Goal: Task Accomplishment & Management: Use online tool/utility

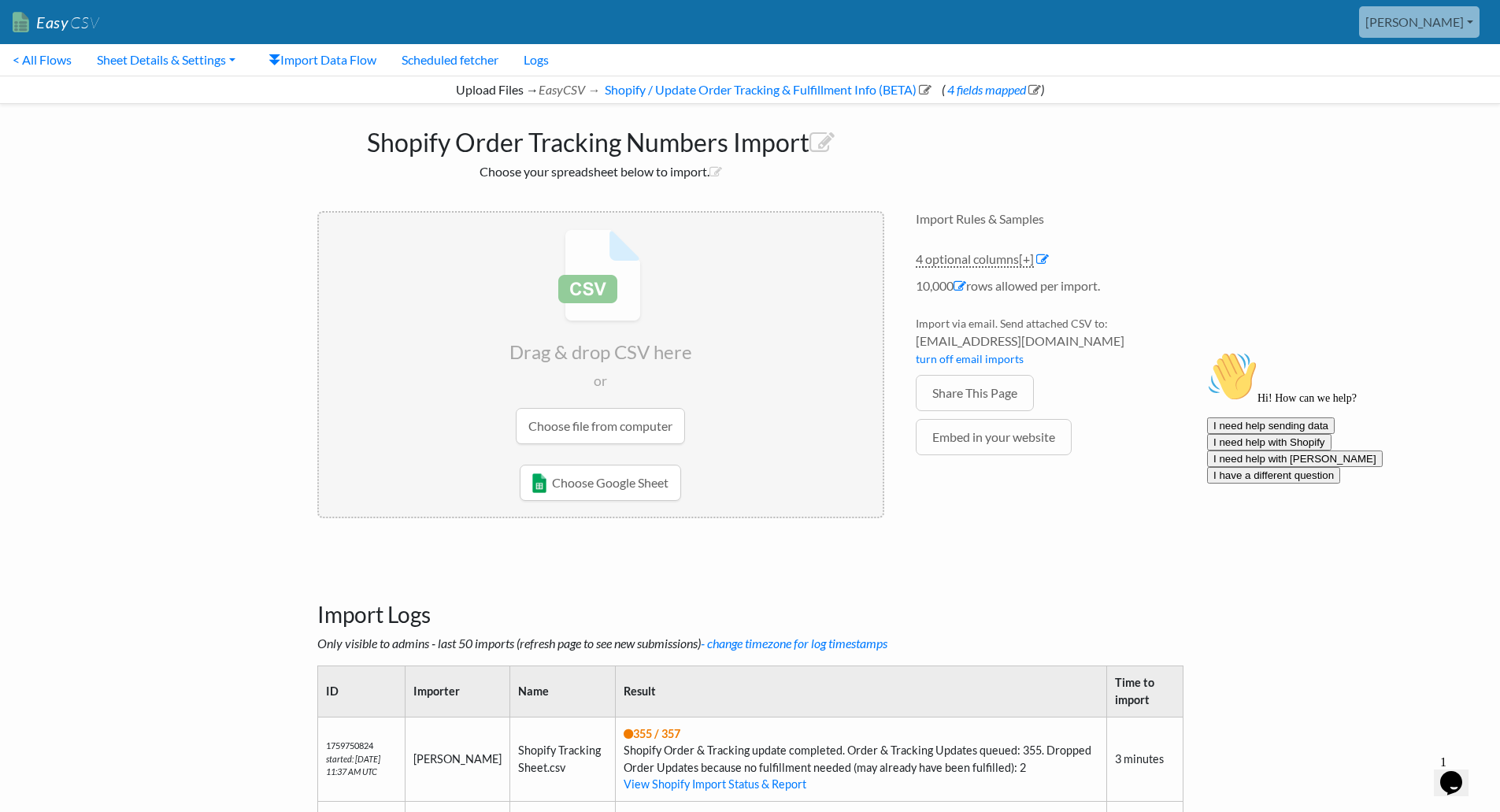
click at [1467, 20] on link "[PERSON_NAME]" at bounding box center [1420, 22] width 120 height 32
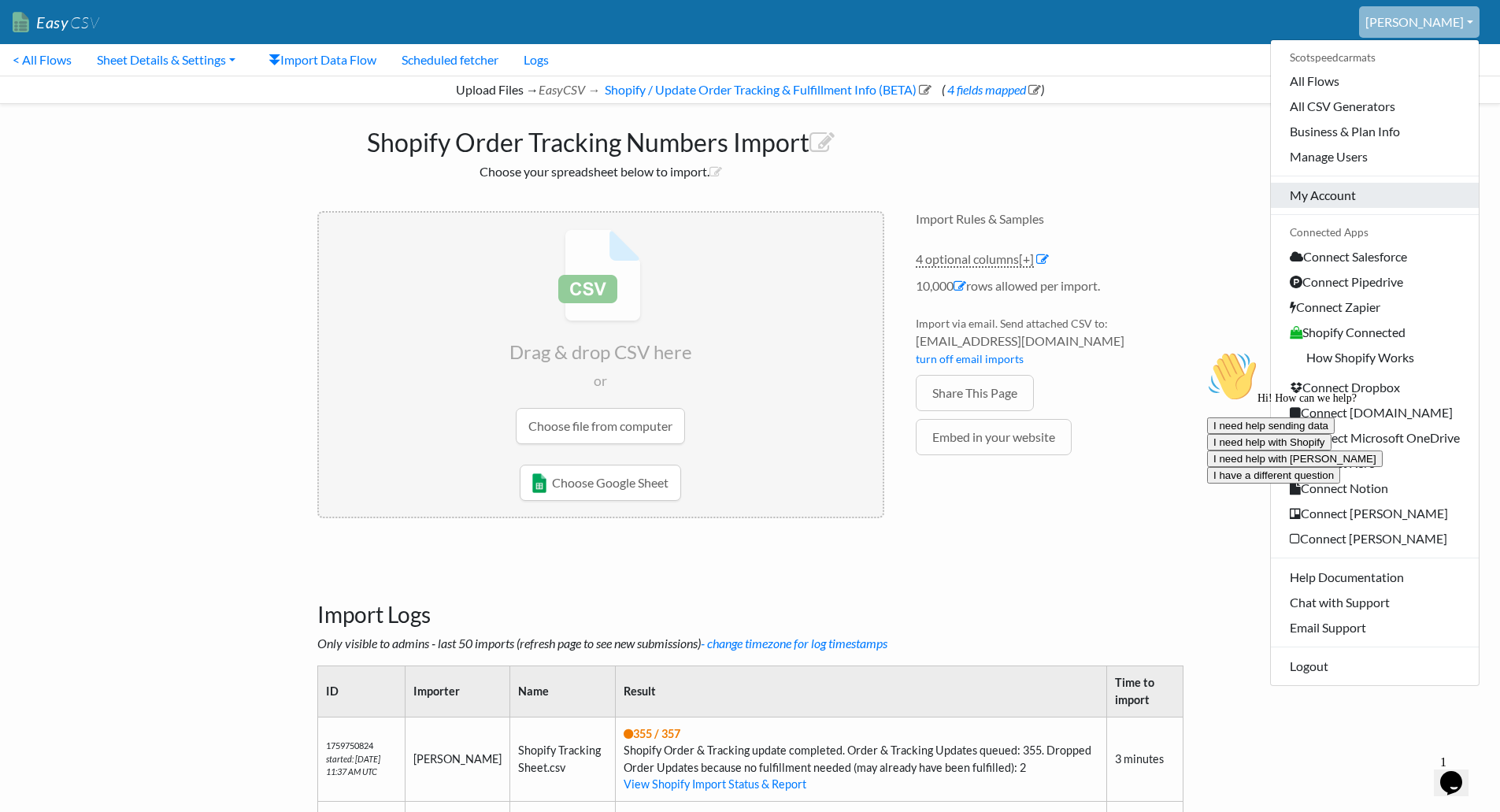
click at [1406, 201] on link "My Account" at bounding box center [1375, 195] width 208 height 26
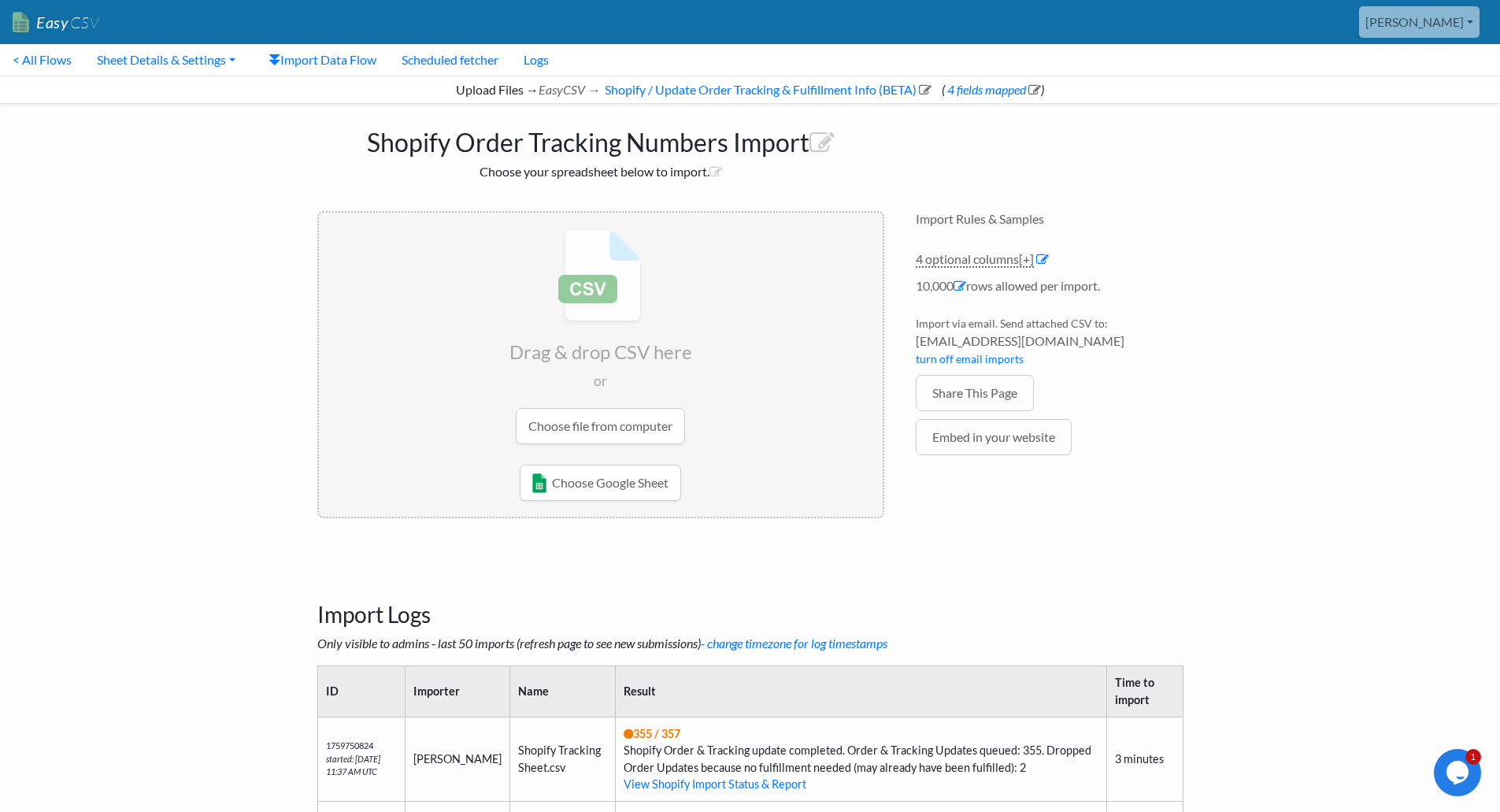
click at [1464, 24] on link "[PERSON_NAME]" at bounding box center [1420, 22] width 120 height 32
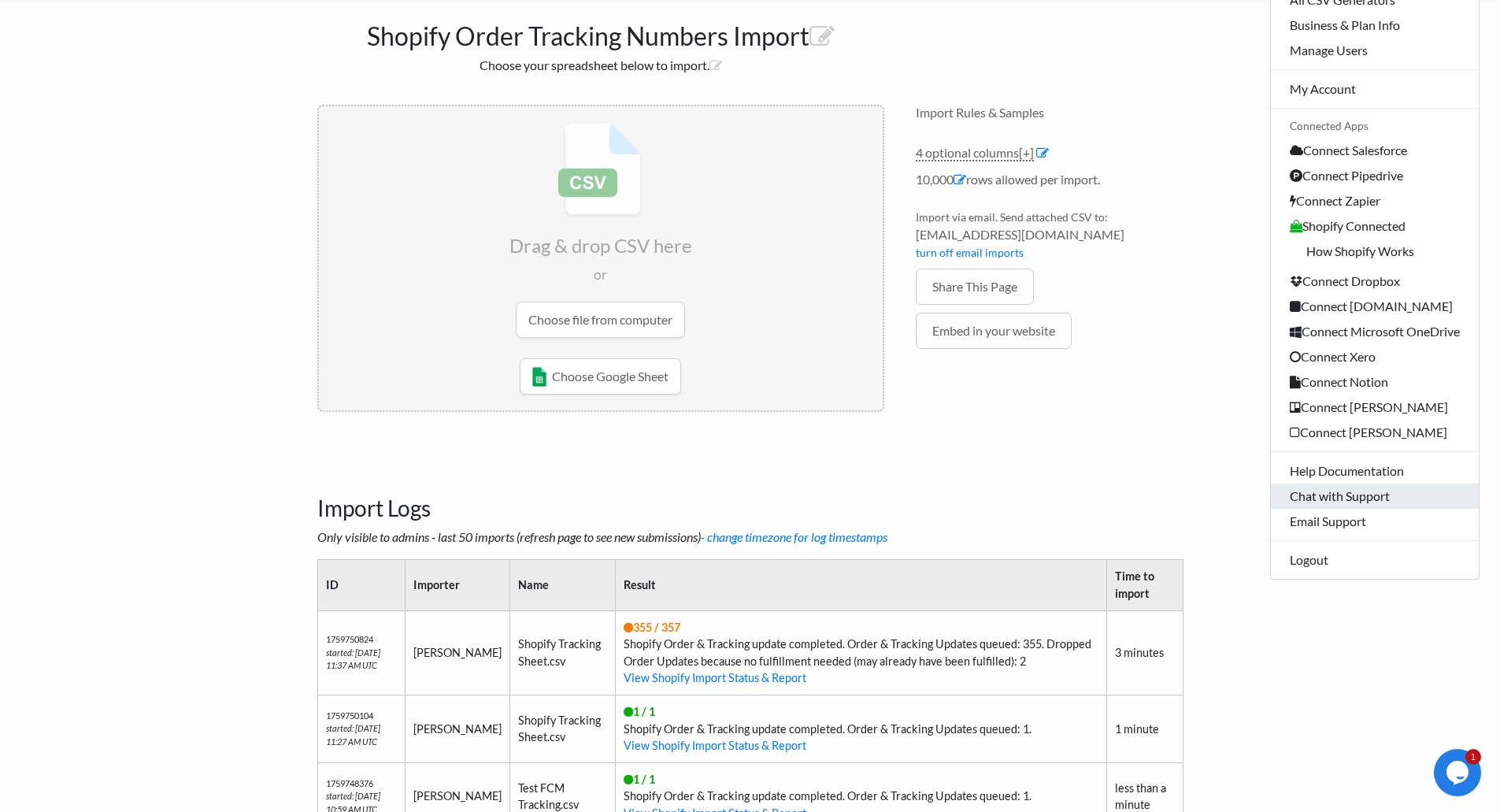
scroll to position [78, 0]
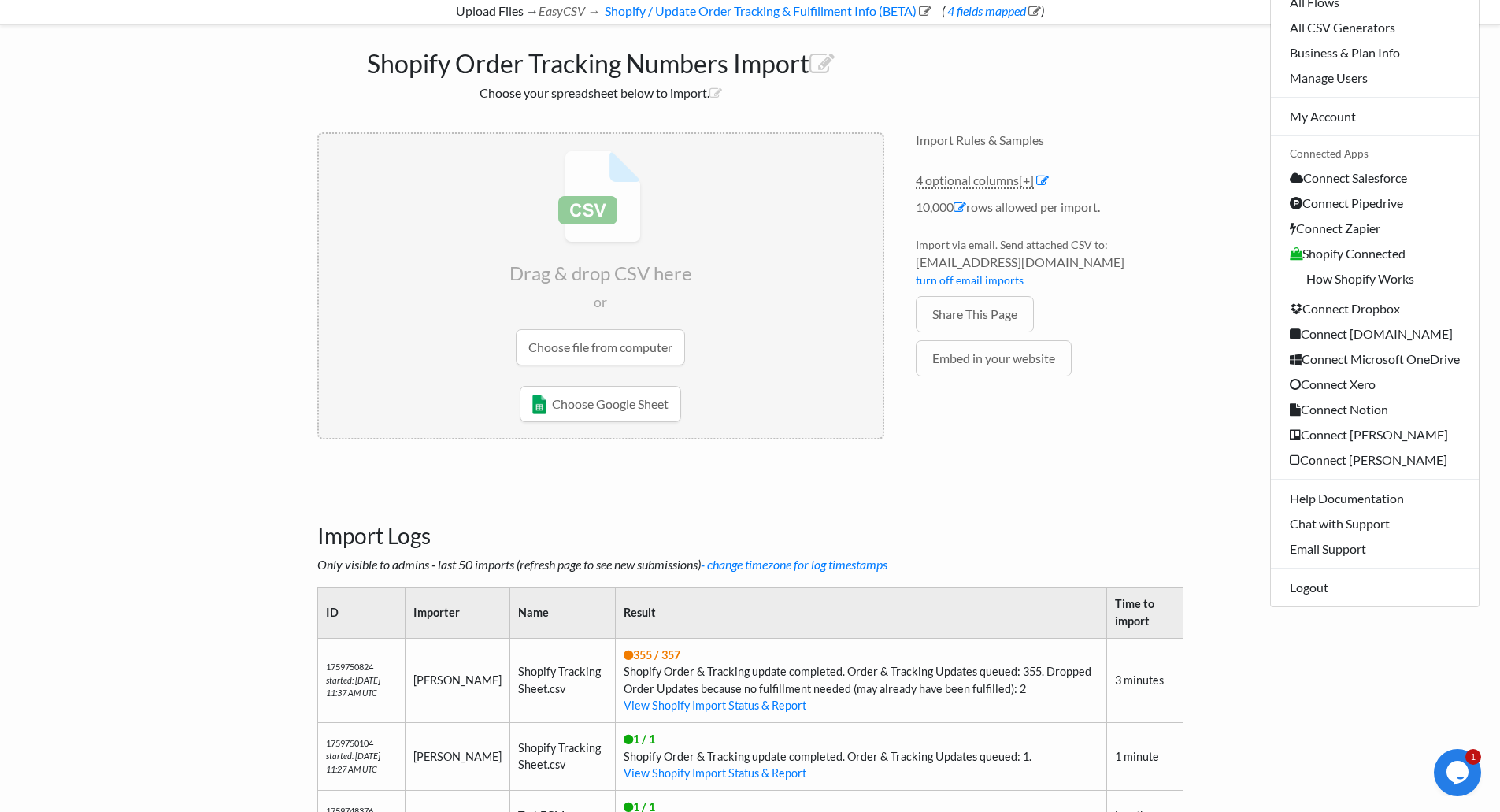
click at [1470, 763] on span "1" at bounding box center [1473, 756] width 15 height 15
click at [1458, 771] on icon "Chat widget" at bounding box center [1457, 773] width 22 height 24
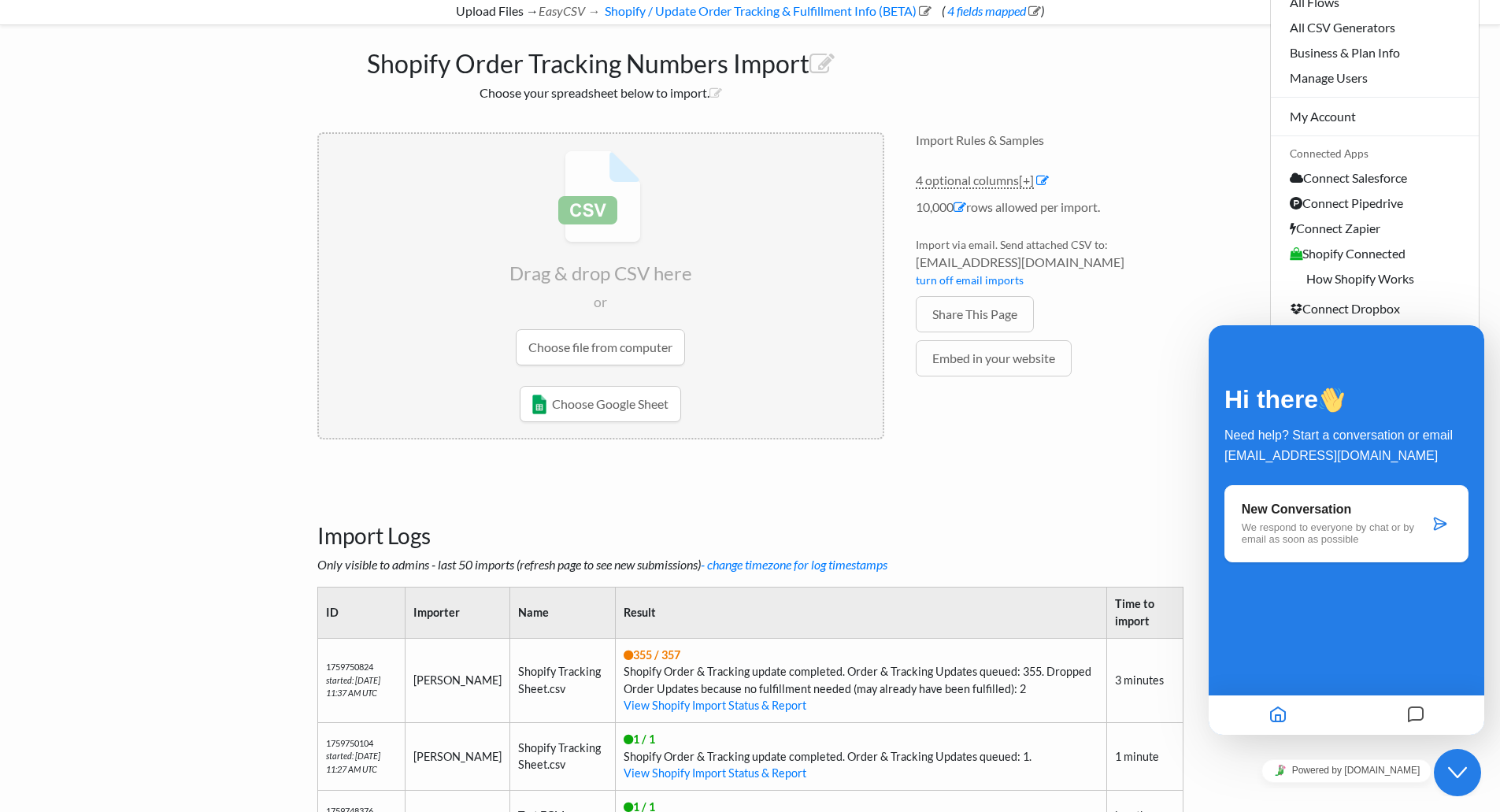
click at [1458, 771] on icon "Close Chat This icon closes the chat window." at bounding box center [1457, 772] width 19 height 19
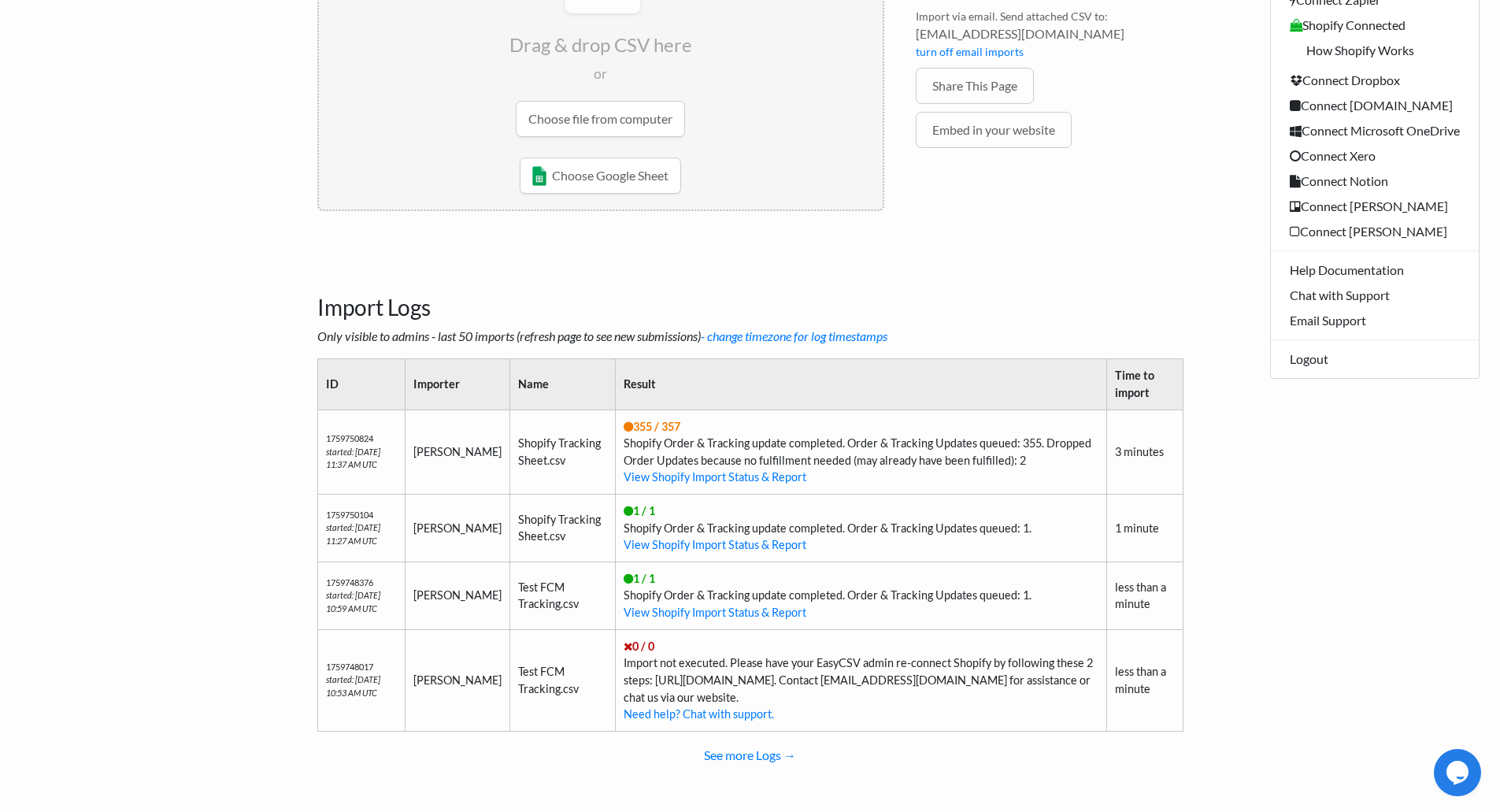
scroll to position [315, 0]
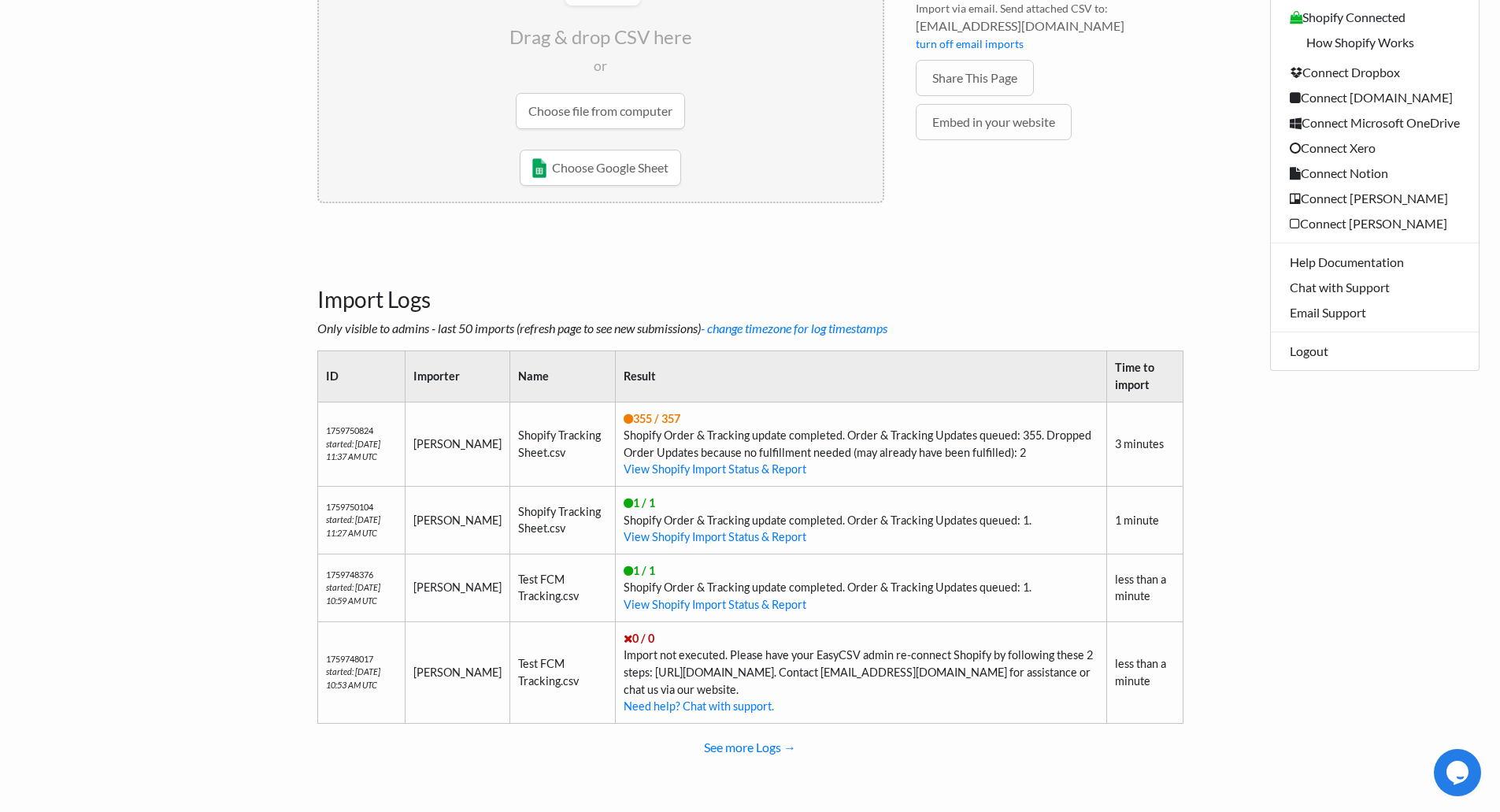
click at [1365, 601] on body "Easy CSV james Scotspeedcarmats All Flows All CSV Generators Business & Plan In…" at bounding box center [750, 242] width 1500 height 1115
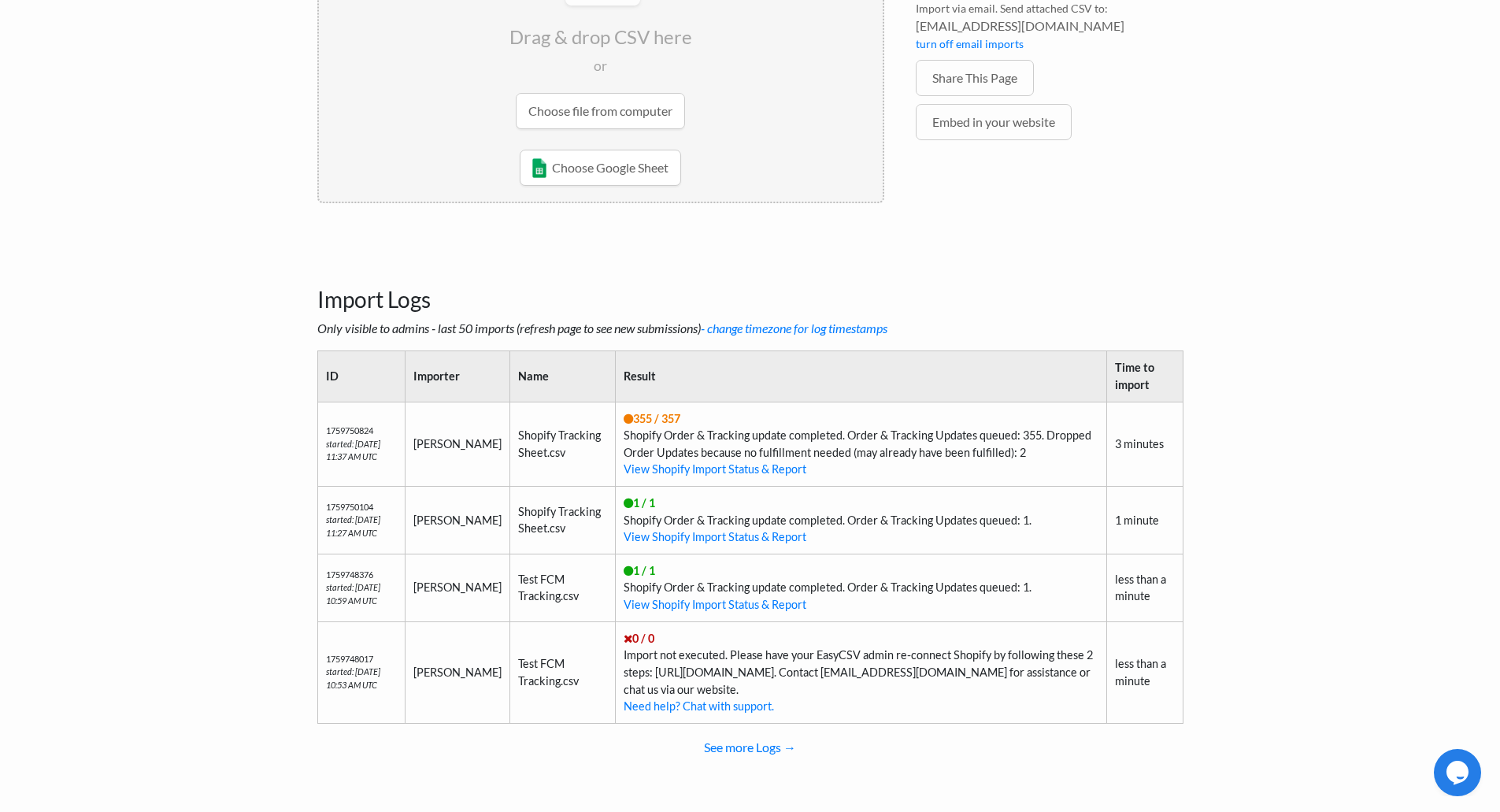
scroll to position [0, 0]
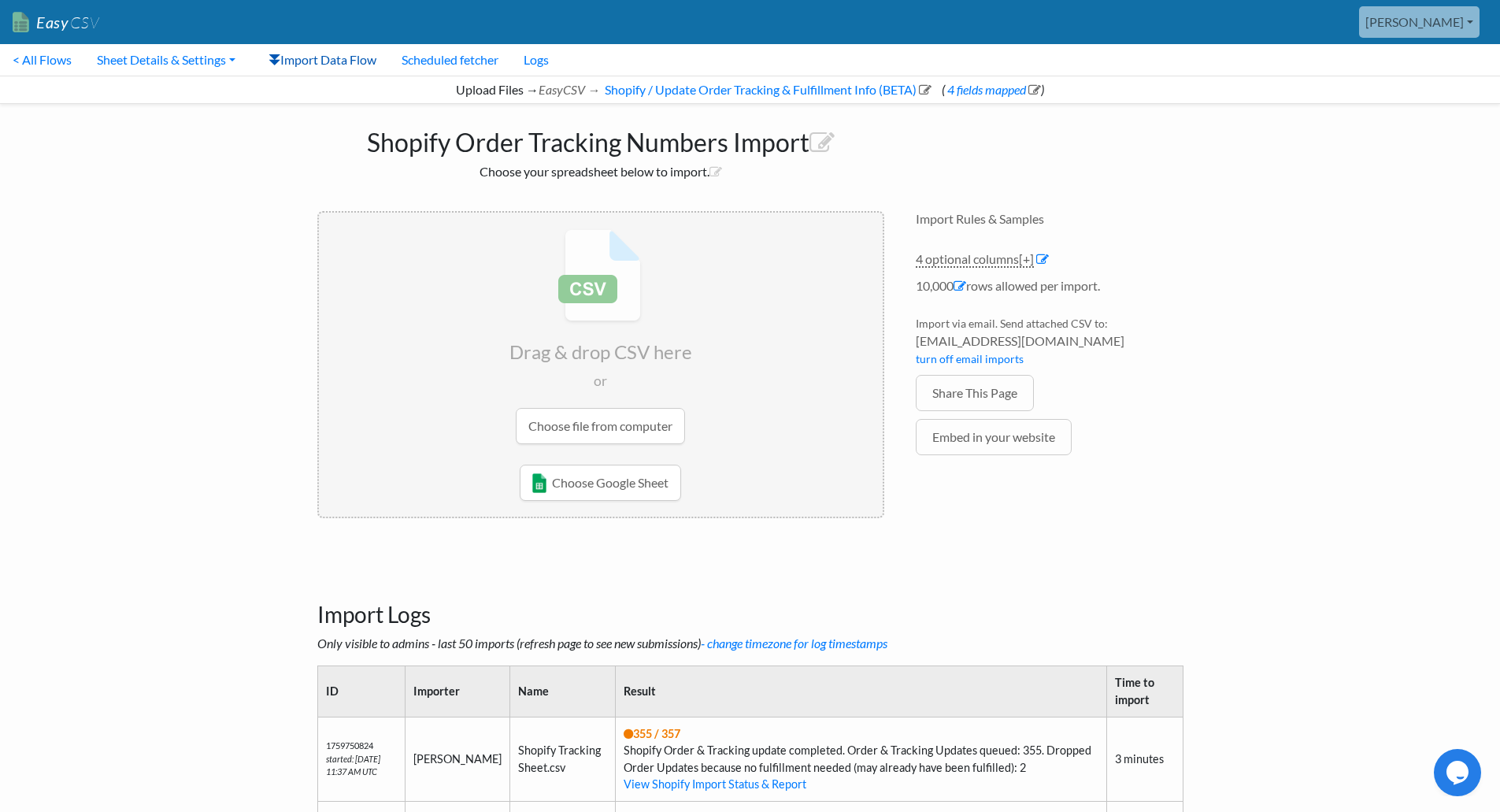
click at [321, 56] on link "Import Data Flow" at bounding box center [323, 59] width 133 height 32
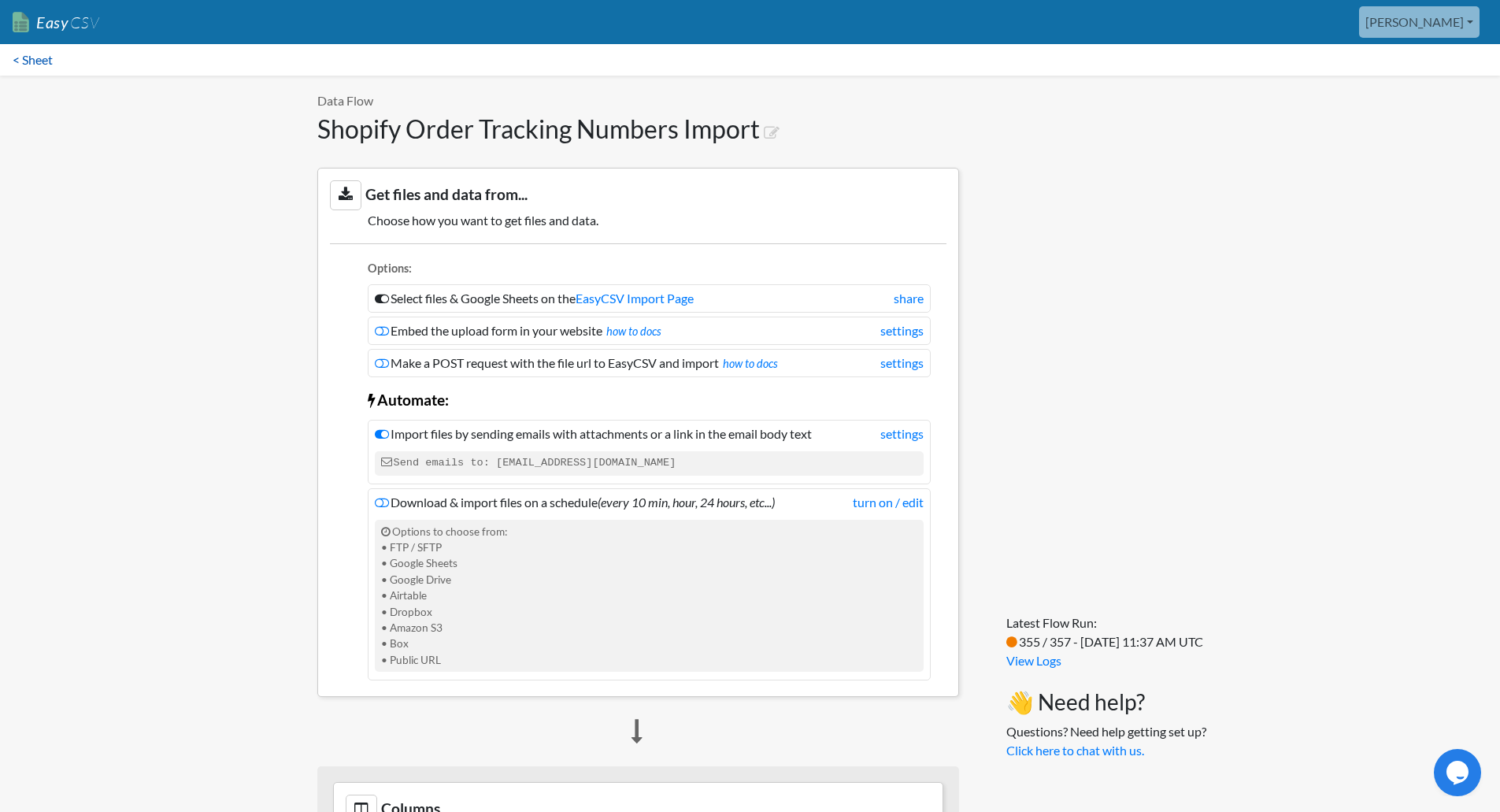
click at [15, 63] on link "< Sheet" at bounding box center [33, 59] width 66 height 32
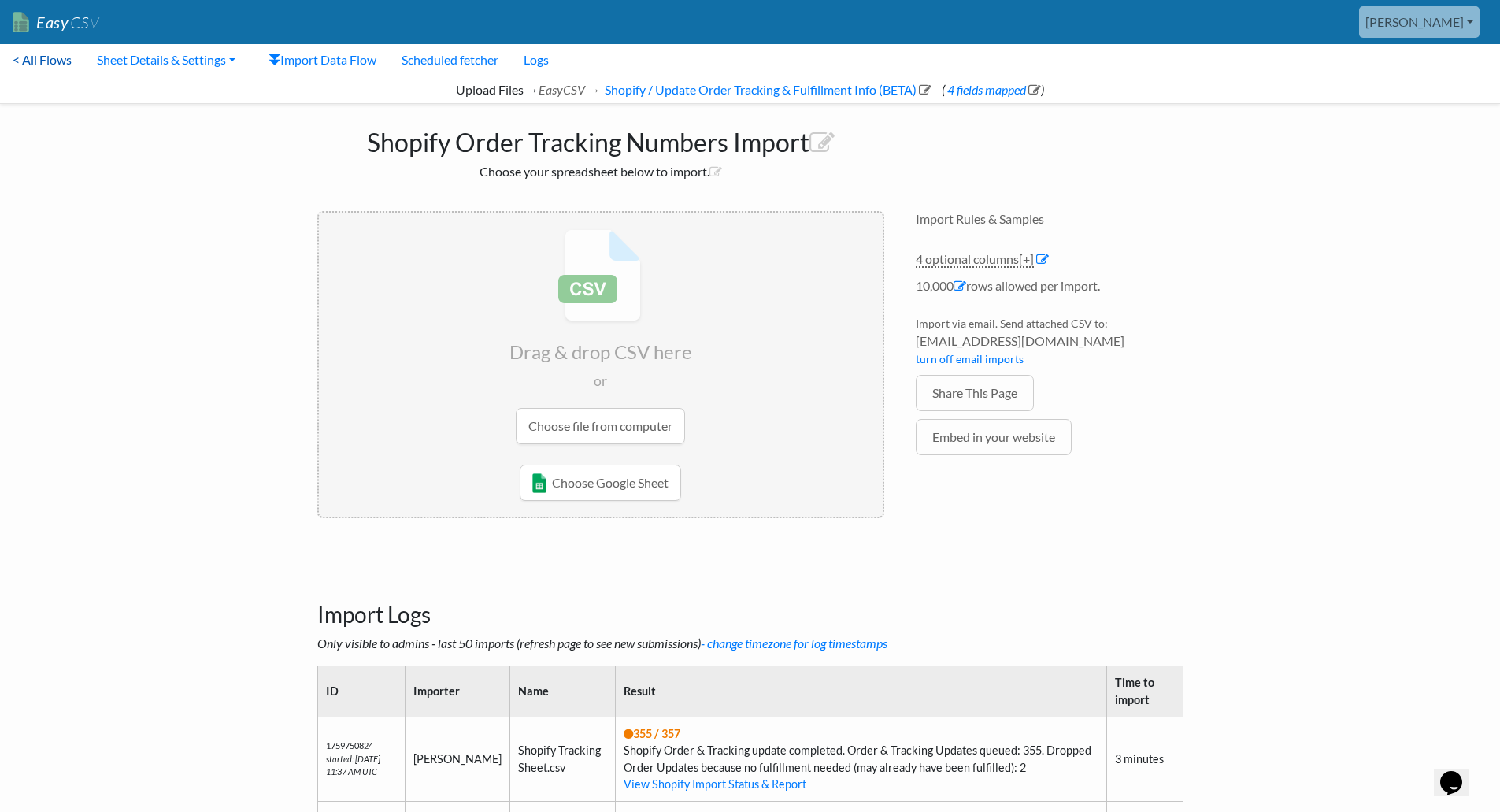
click at [43, 60] on link "< All Flows" at bounding box center [42, 59] width 84 height 32
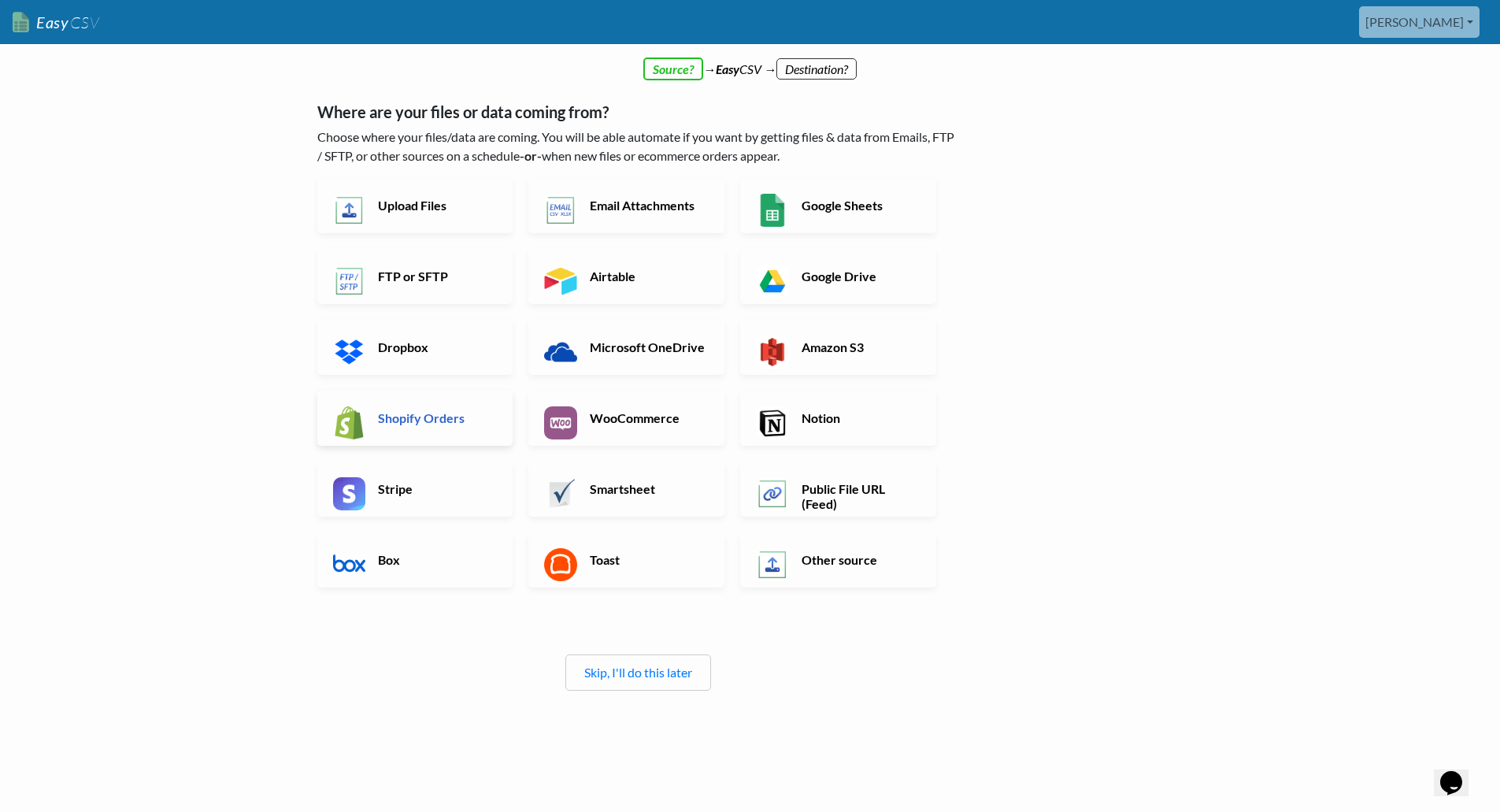
click at [413, 417] on h6 "Shopify Orders" at bounding box center [436, 417] width 124 height 15
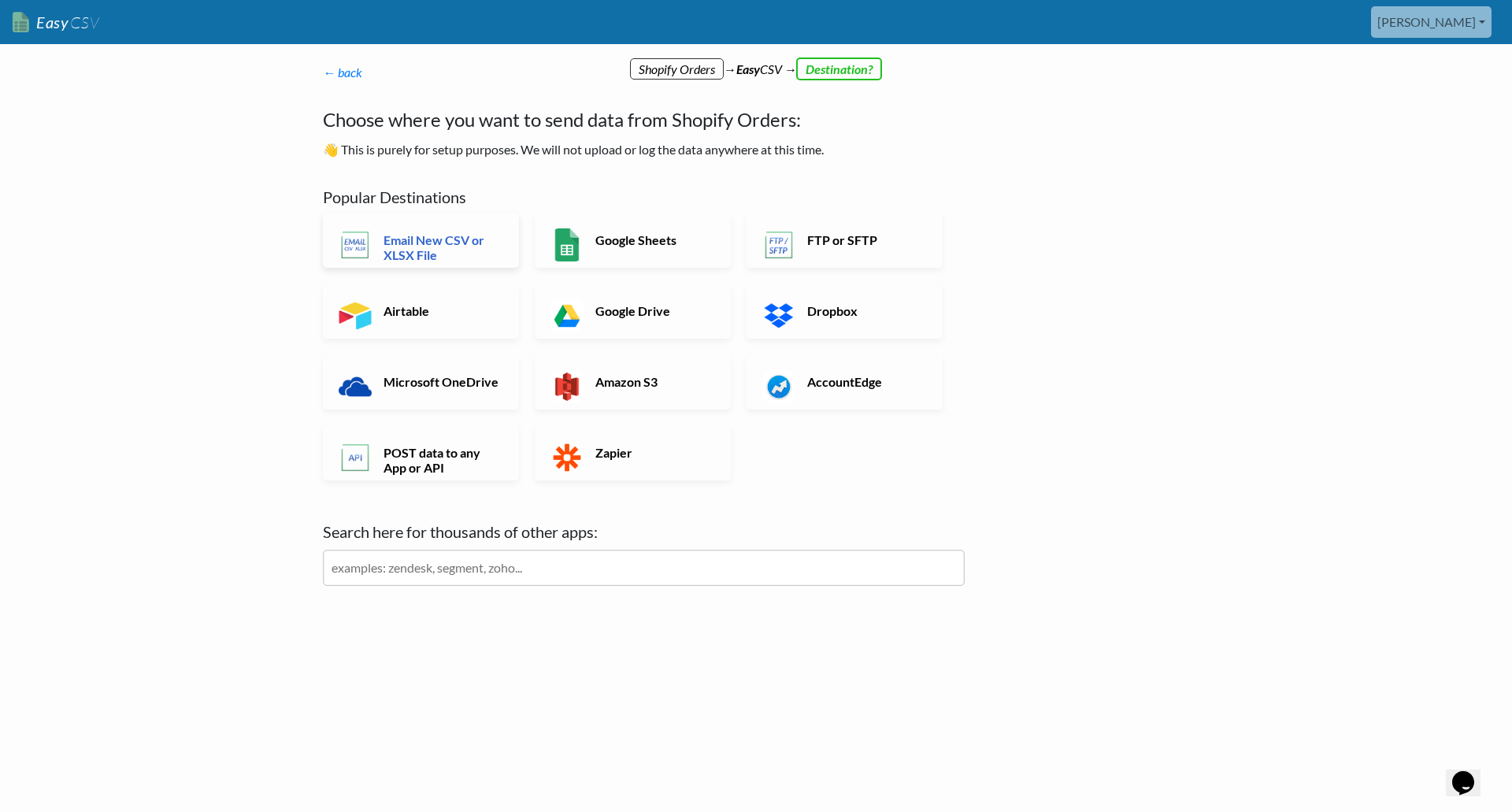
click at [462, 251] on h6 "Email New CSV or XLSX File" at bounding box center [442, 247] width 124 height 30
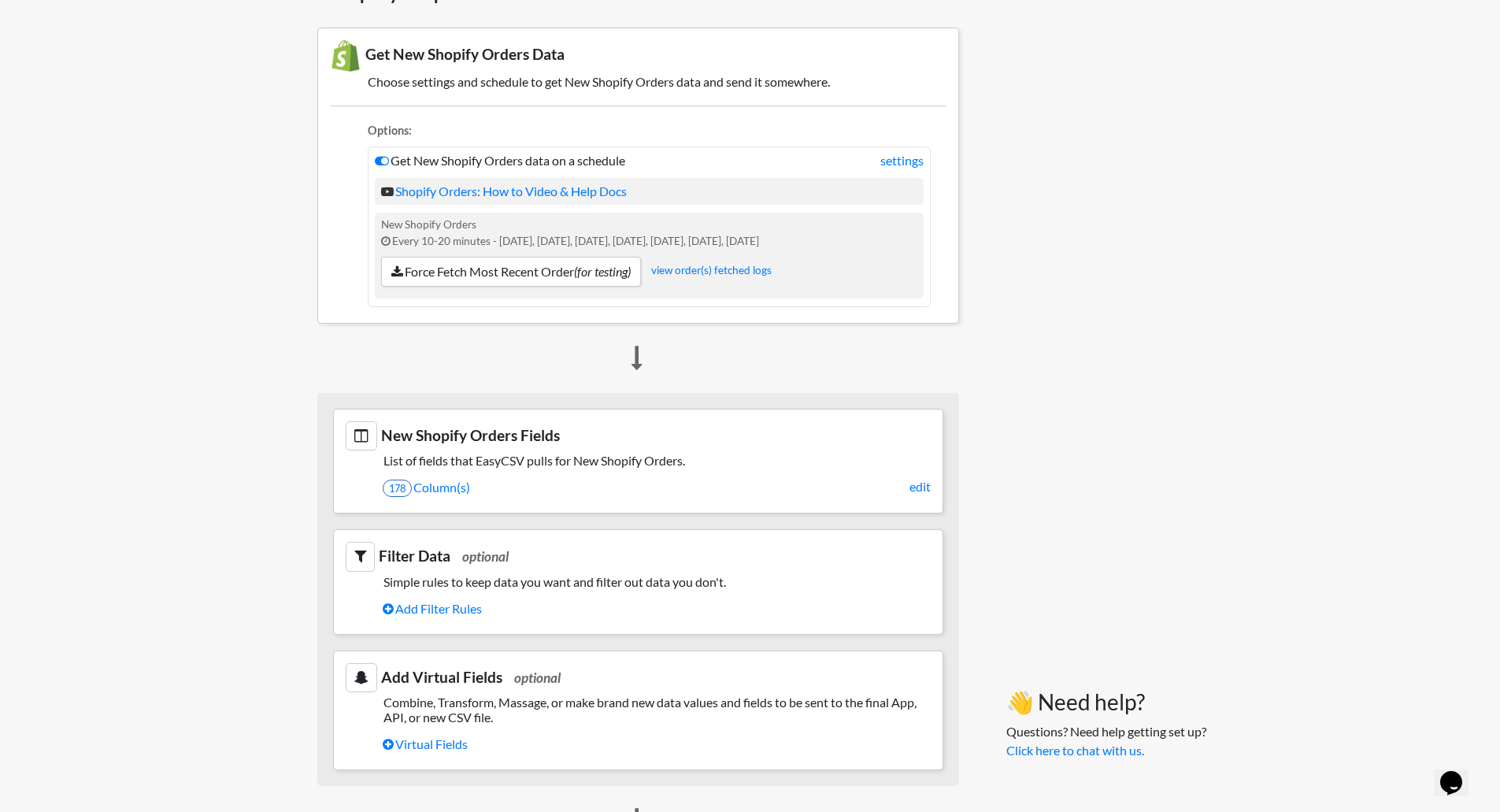
scroll to position [158, 0]
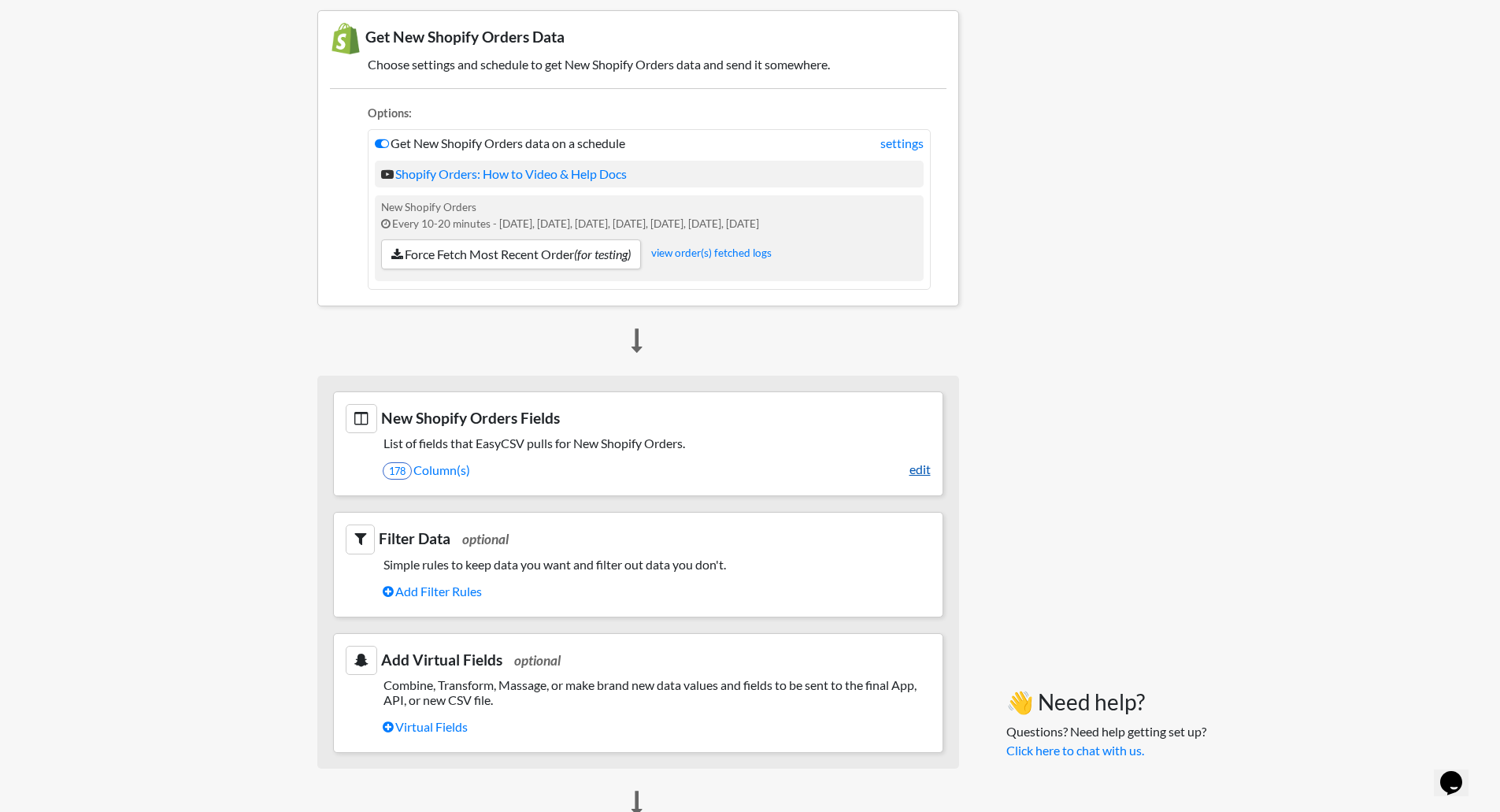
click at [920, 474] on link "edit" at bounding box center [920, 469] width 21 height 19
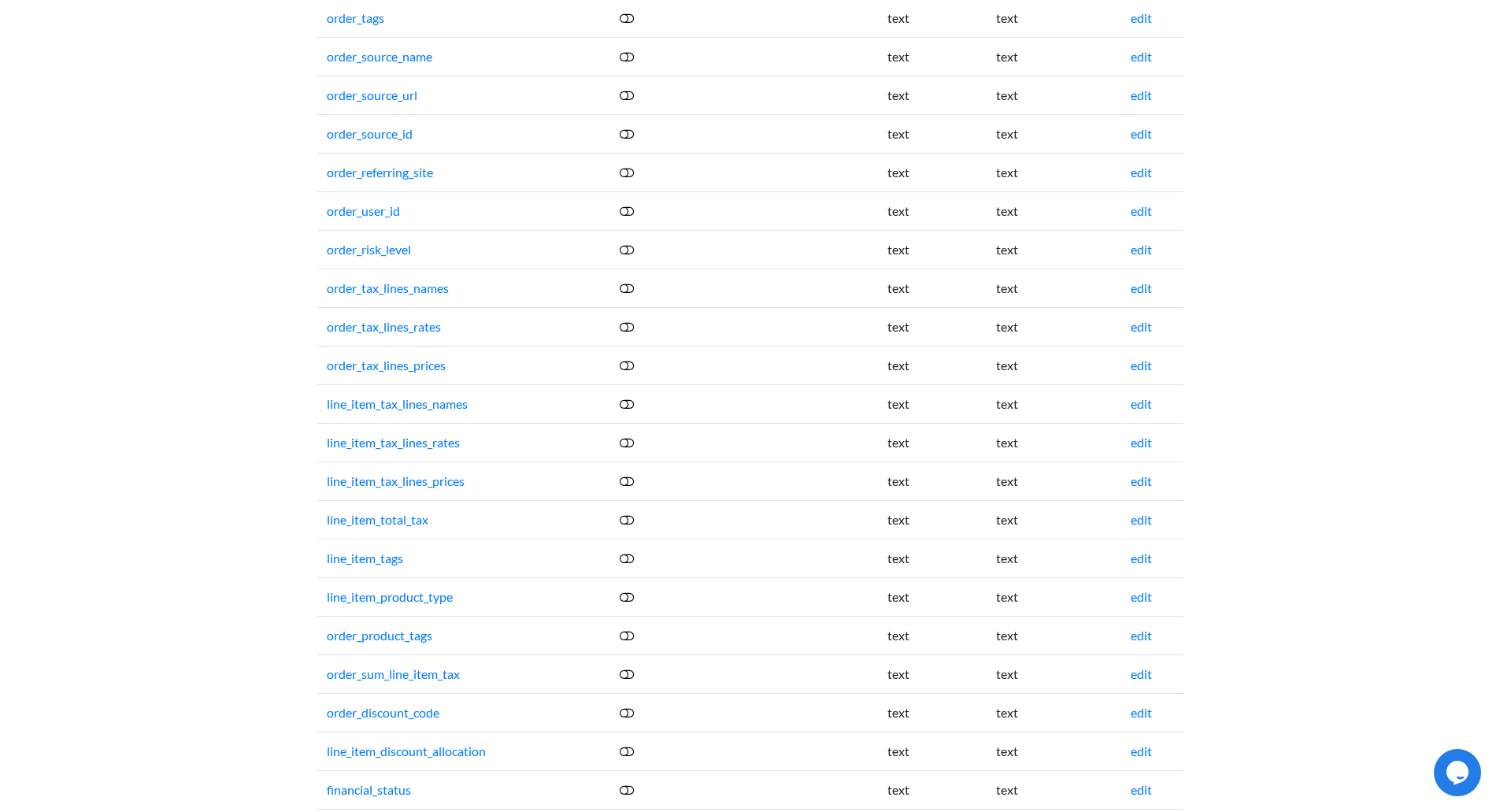
scroll to position [1339, 0]
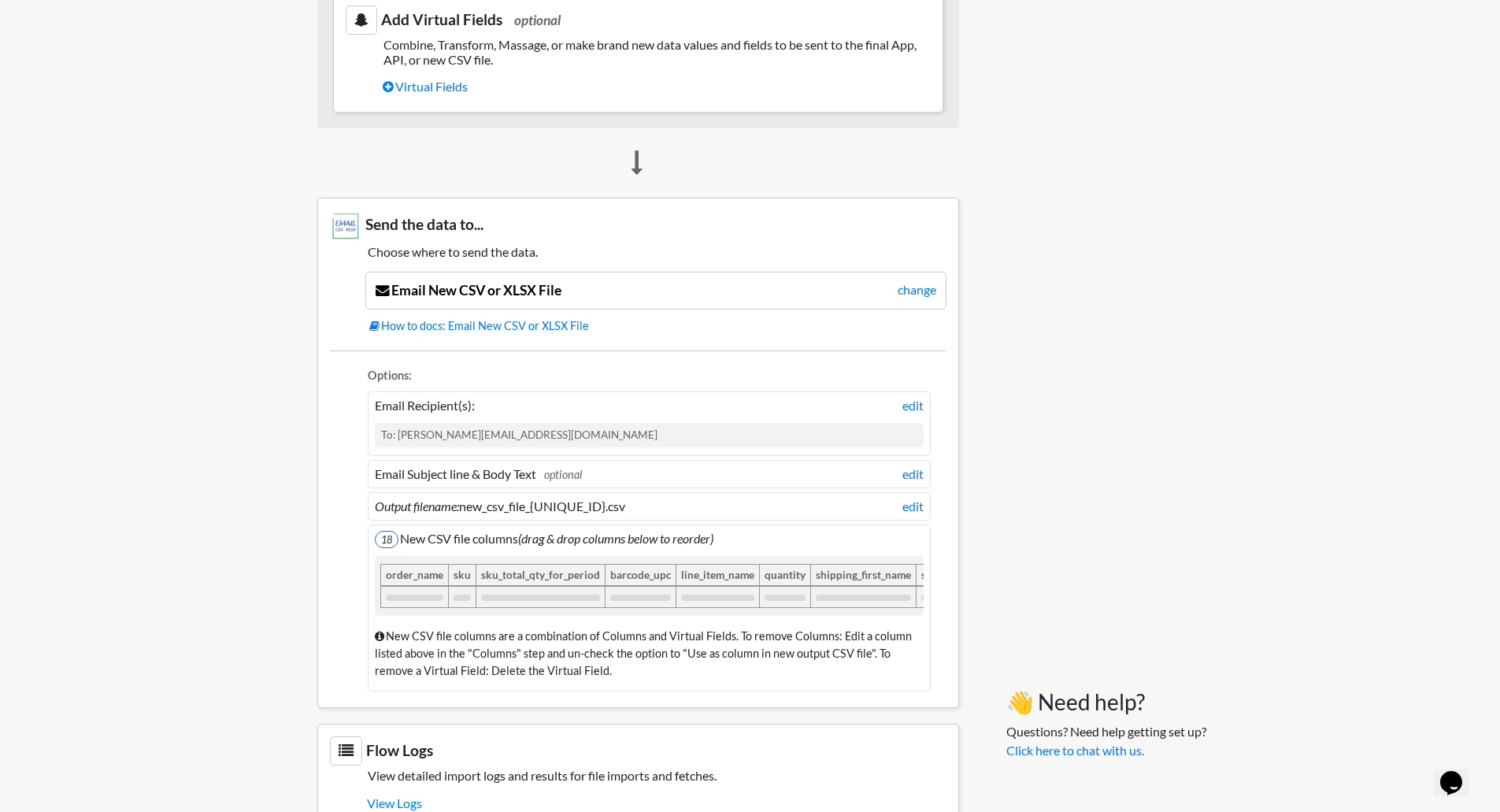
scroll to position [855, 0]
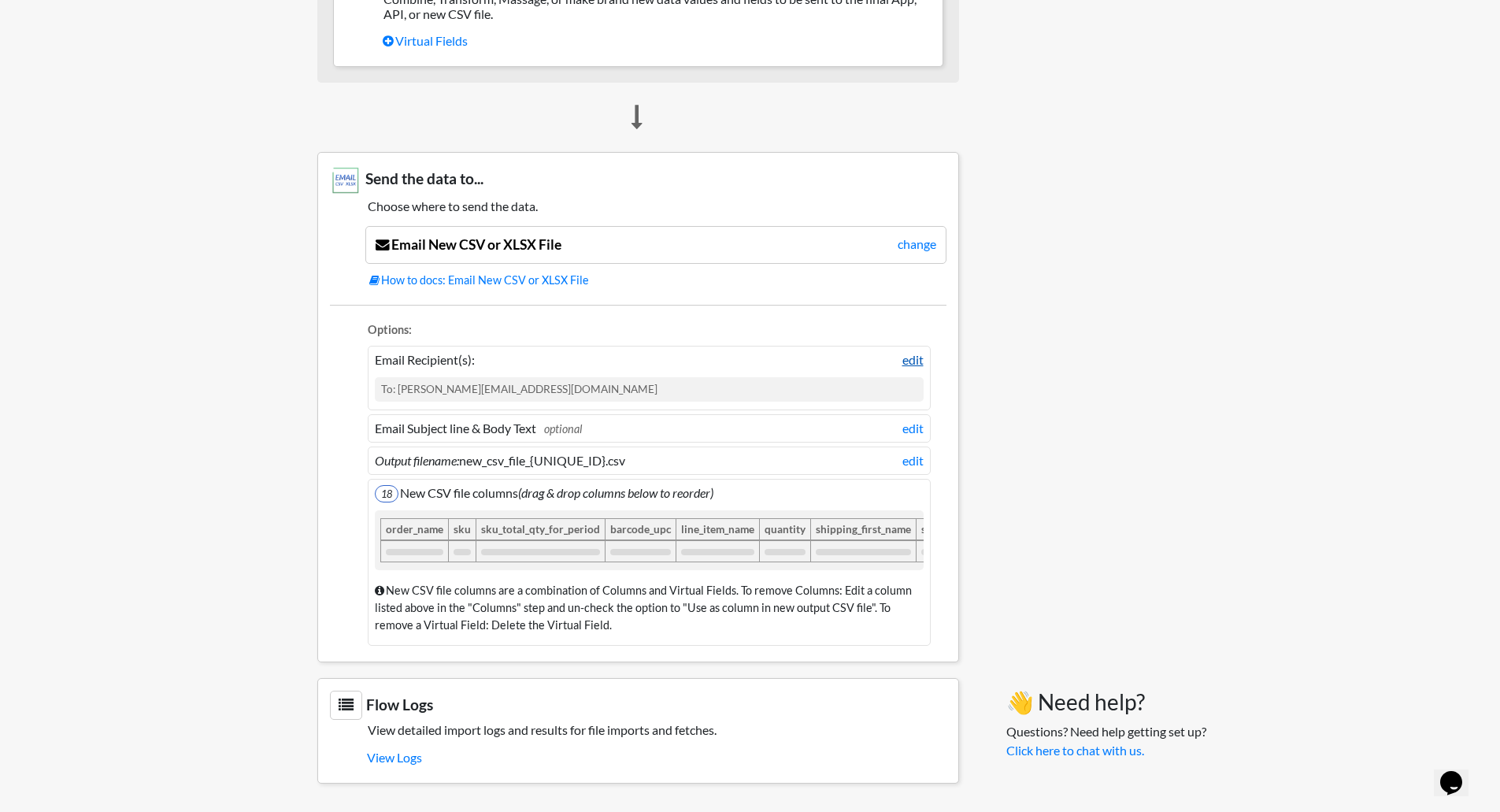
click at [919, 351] on link "edit" at bounding box center [912, 360] width 21 height 19
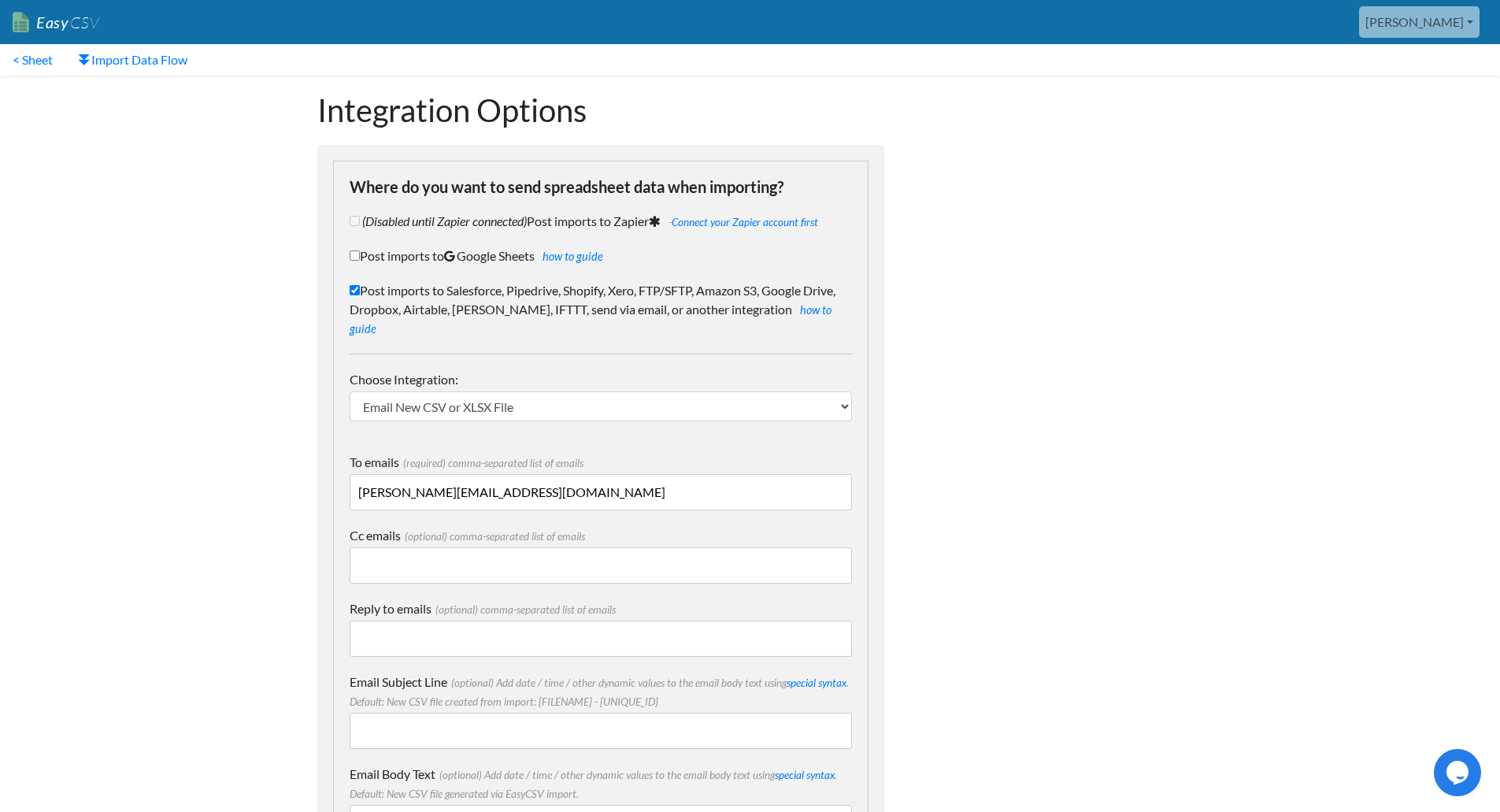
drag, startPoint x: 389, startPoint y: 477, endPoint x: 310, endPoint y: 471, distance: 79.2
click at [310, 471] on div "Integration Options Where do you want to send spreadsheet data when importing? …" at bounding box center [601, 758] width 599 height 1366
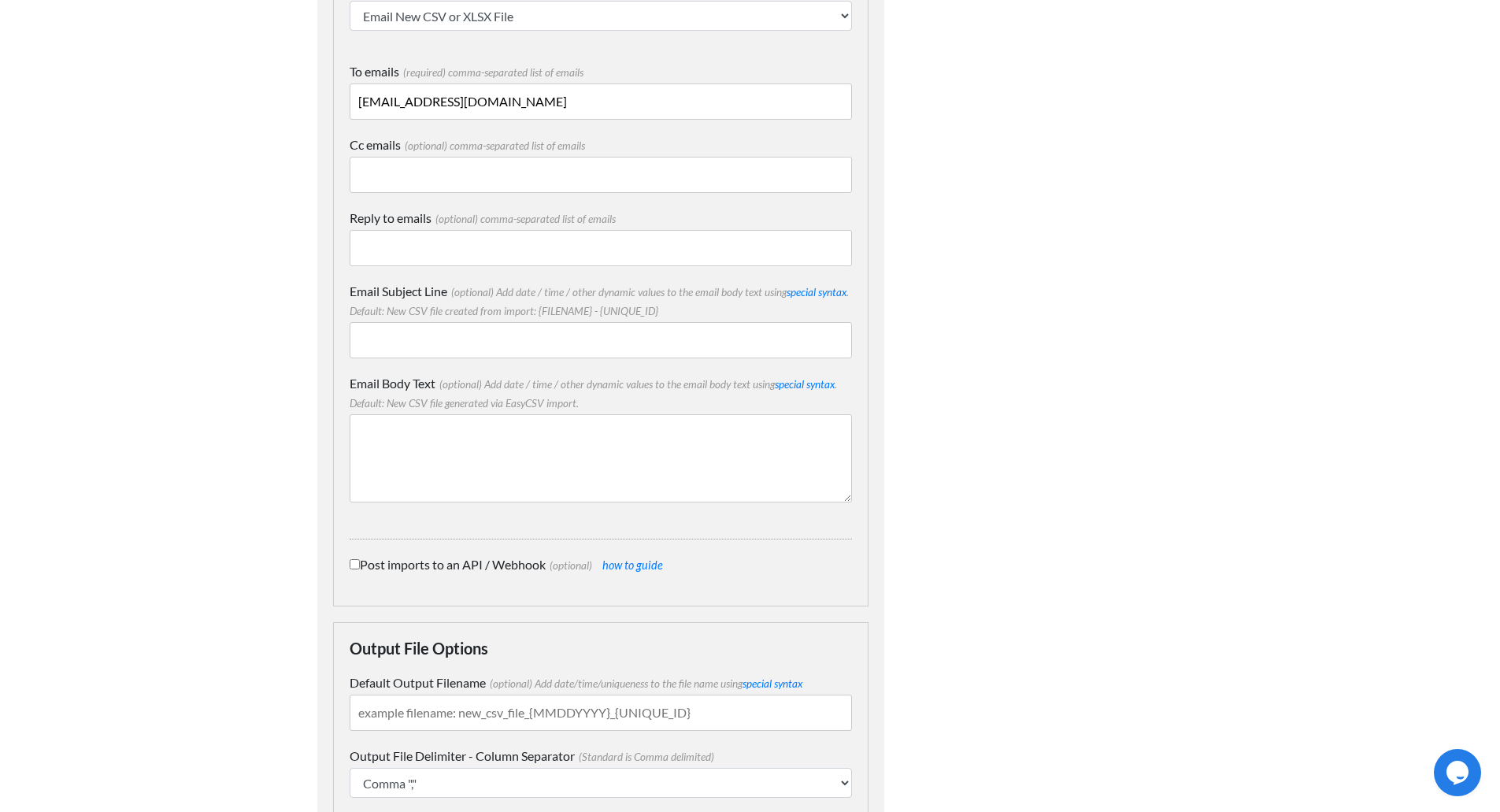
scroll to position [623, 0]
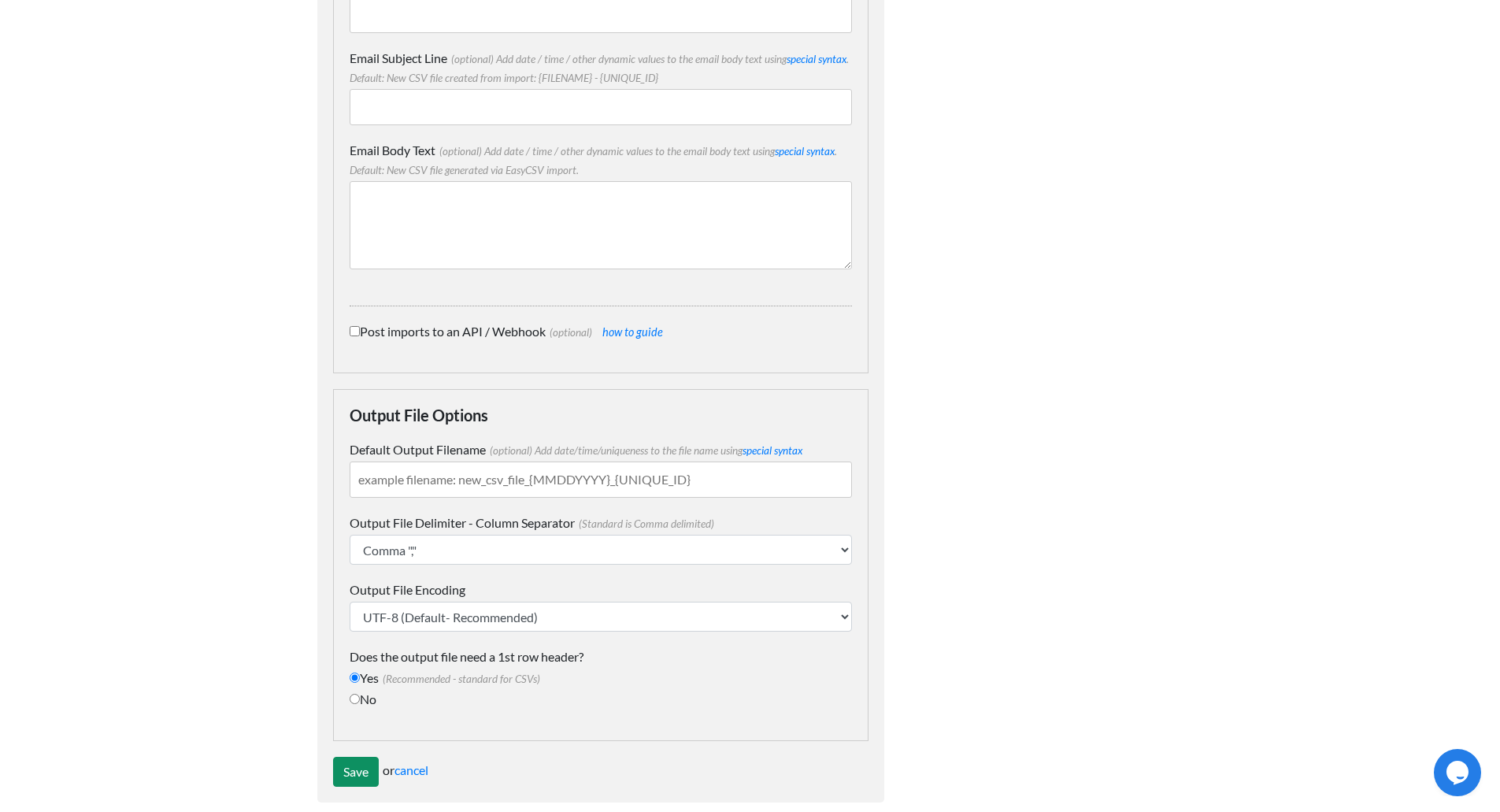
type input "orders@scotspeedcarmats.co.uk"
click at [336, 757] on input "Save" at bounding box center [356, 771] width 46 height 30
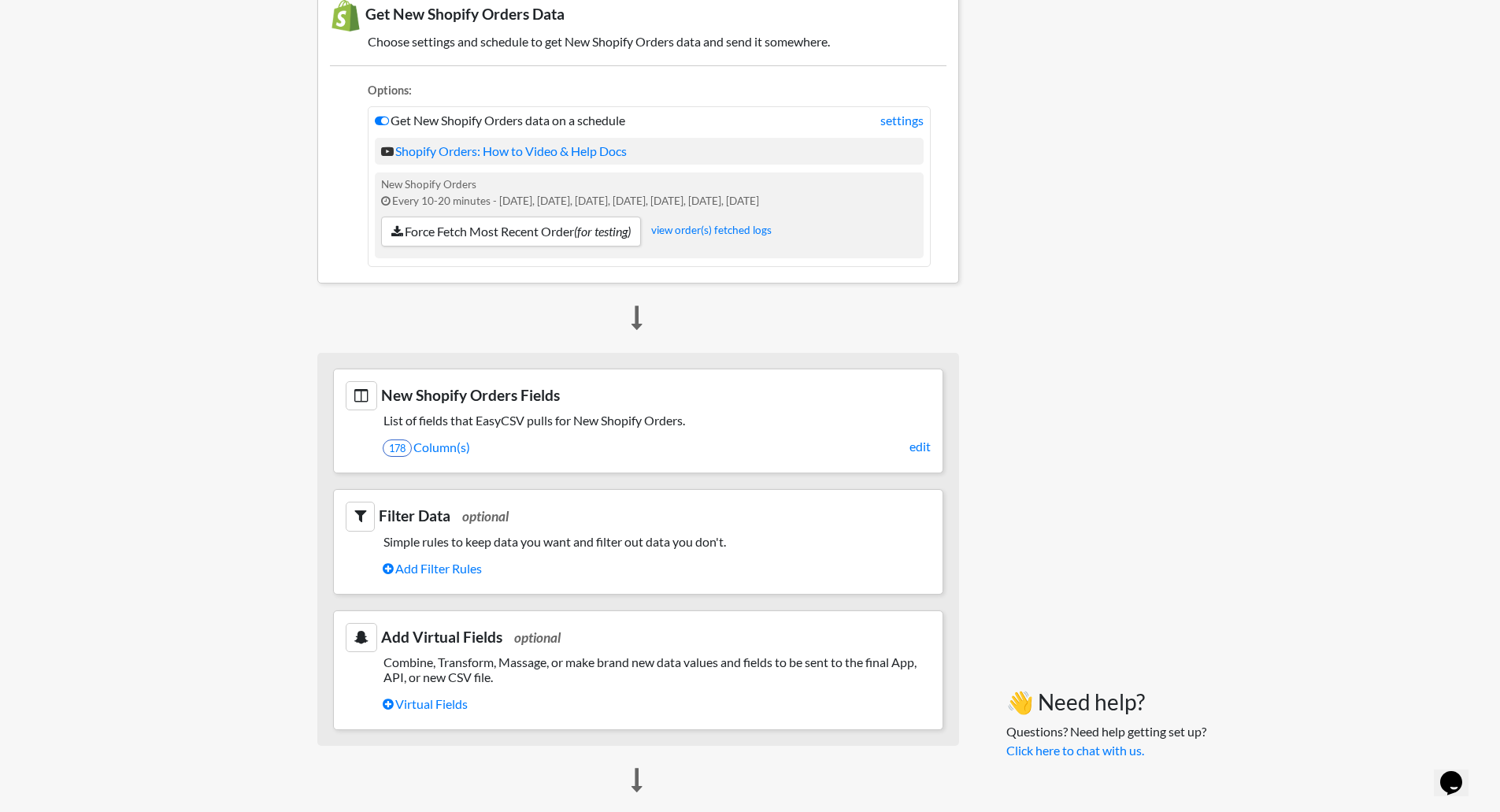
scroll to position [236, 0]
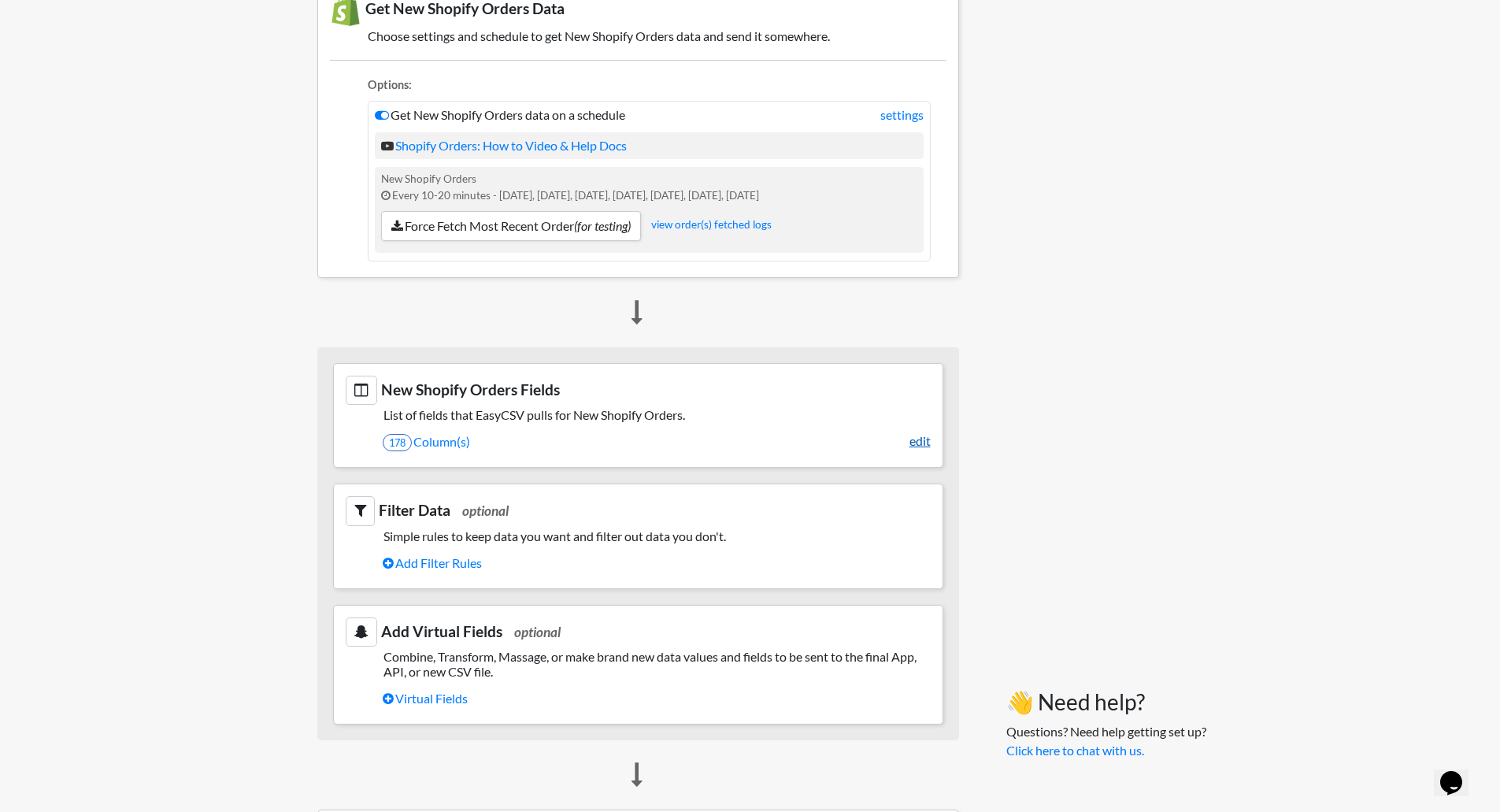
click at [919, 449] on link "edit" at bounding box center [920, 441] width 21 height 19
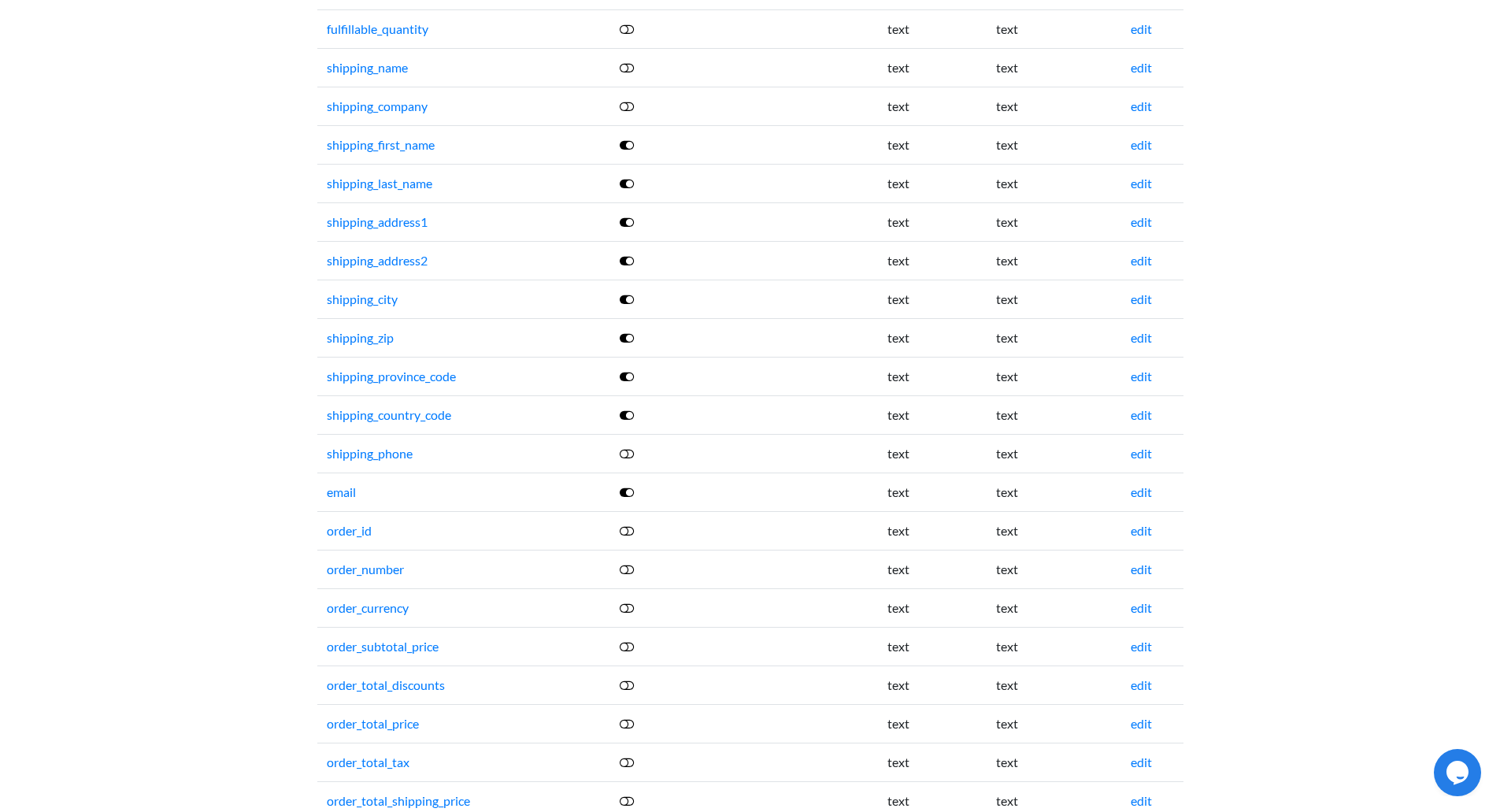
scroll to position [551, 0]
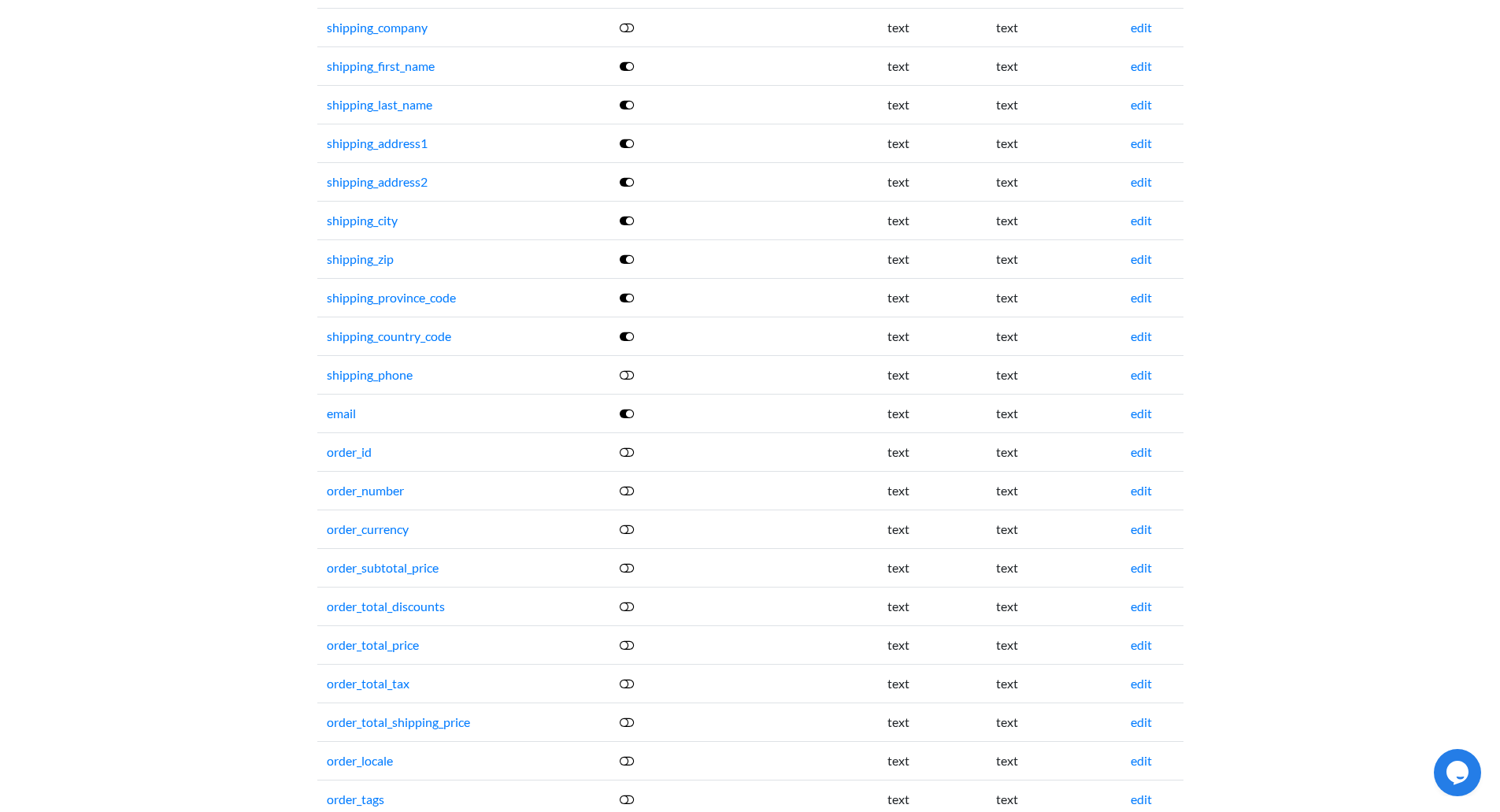
click at [629, 488] on icon at bounding box center [627, 490] width 15 height 13
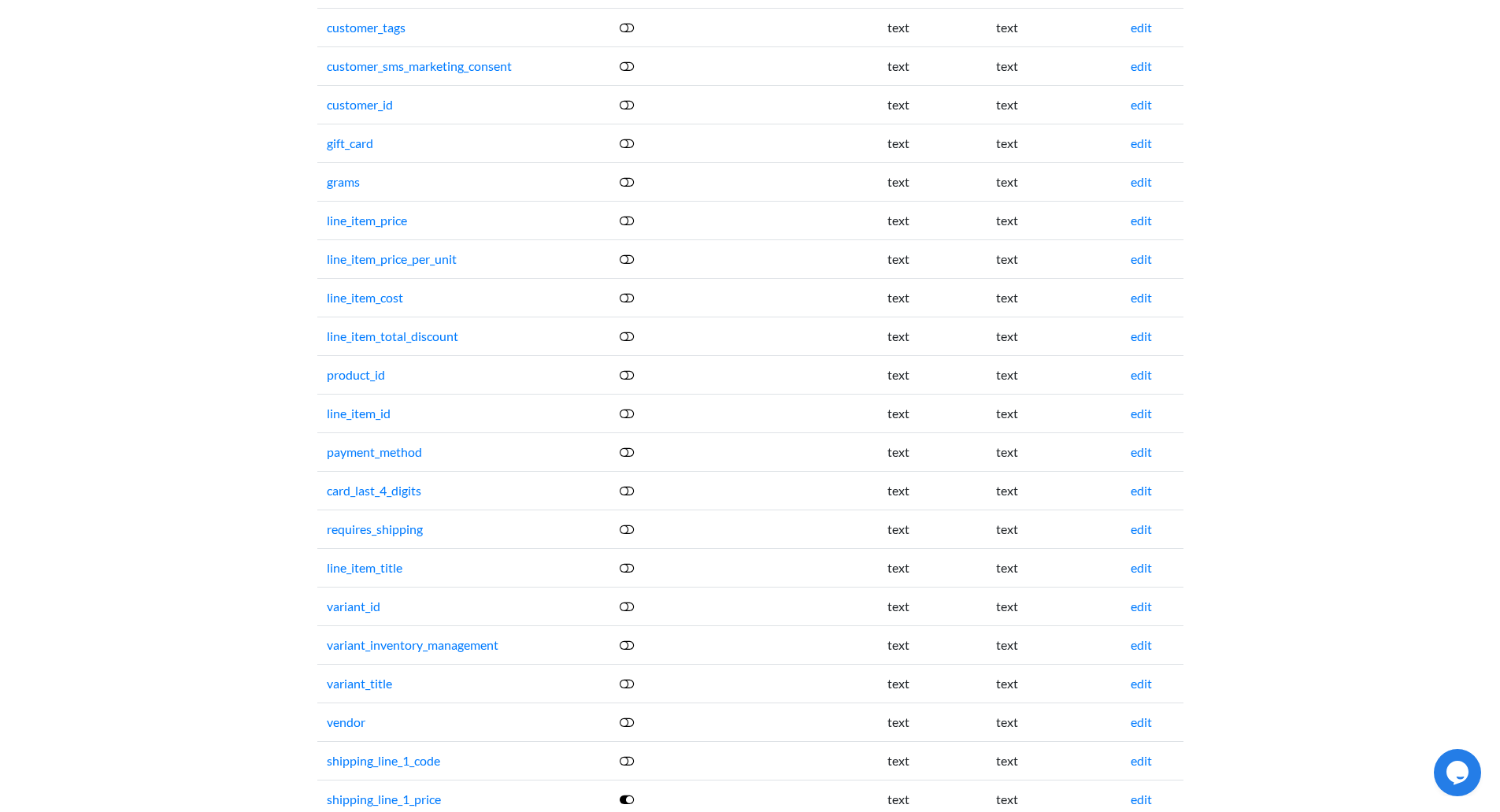
scroll to position [0, 0]
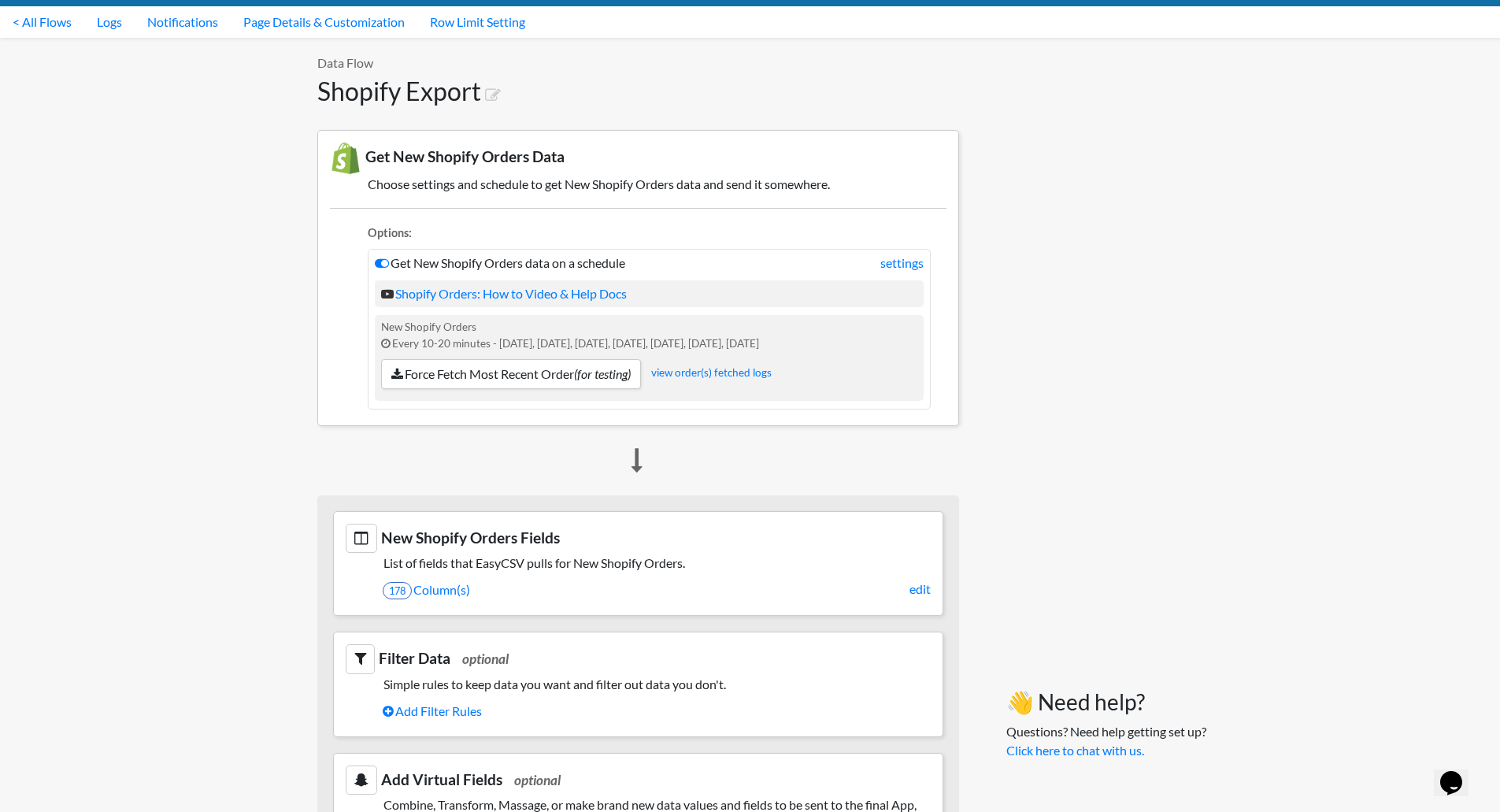
scroll to position [28, 0]
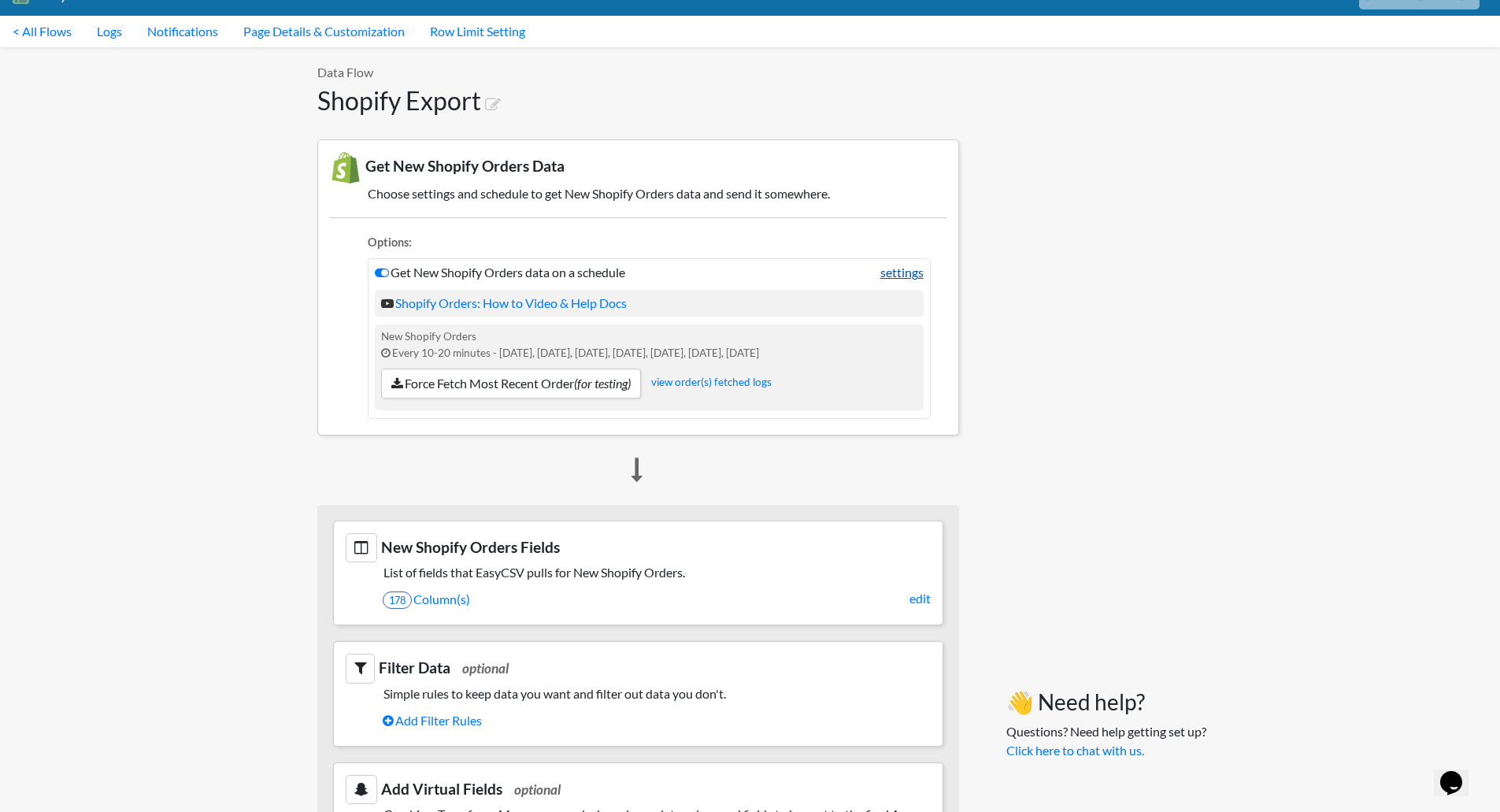
click at [904, 272] on link "settings" at bounding box center [902, 272] width 44 height 19
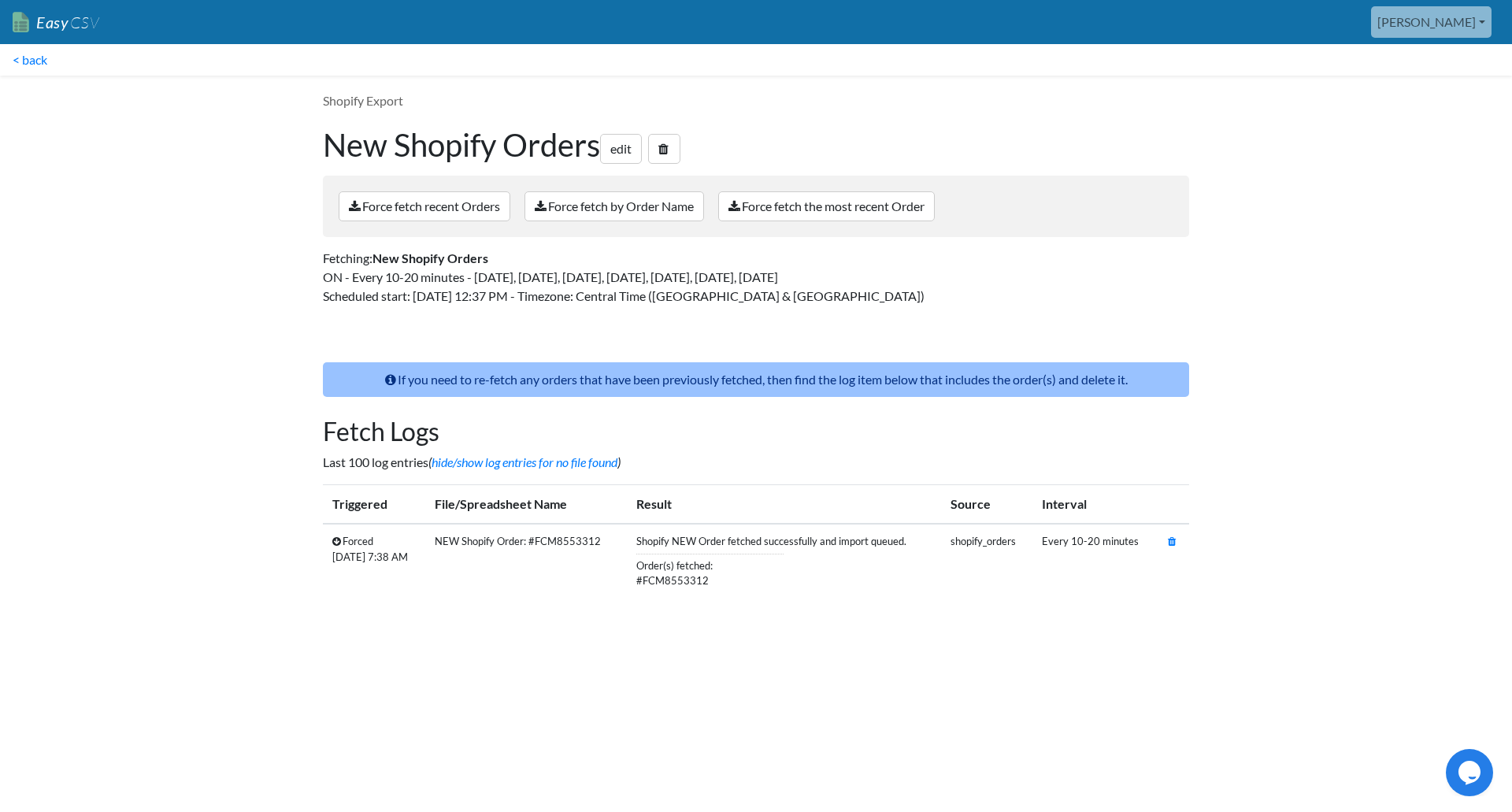
click at [384, 552] on td "Forced [DATE] 7:38 AM" at bounding box center [374, 561] width 102 height 75
click at [355, 544] on td "Forced [DATE] 7:38 AM" at bounding box center [374, 561] width 102 height 75
click at [531, 529] on td "NEW Shopify Order: #FCM8553312" at bounding box center [526, 561] width 201 height 75
click at [620, 152] on link "edit" at bounding box center [621, 149] width 42 height 30
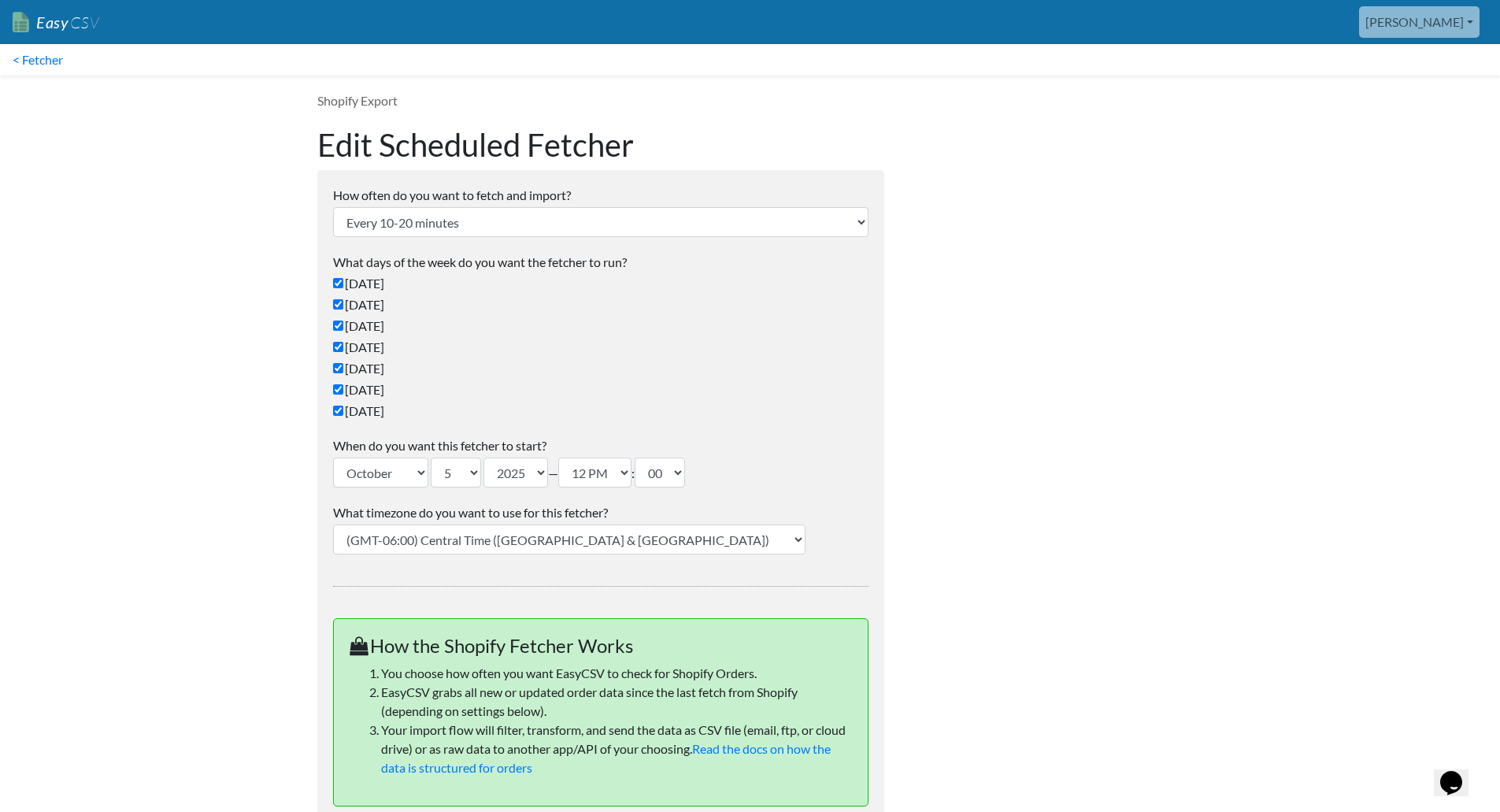
click at [368, 282] on label "[DATE]" at bounding box center [601, 283] width 536 height 19
click at [344, 282] on input "[DATE]" at bounding box center [338, 283] width 10 height 10
checkbox input "false"
click at [354, 410] on label "[DATE]" at bounding box center [601, 411] width 536 height 19
click at [344, 410] on input "[DATE]" at bounding box center [338, 410] width 10 height 10
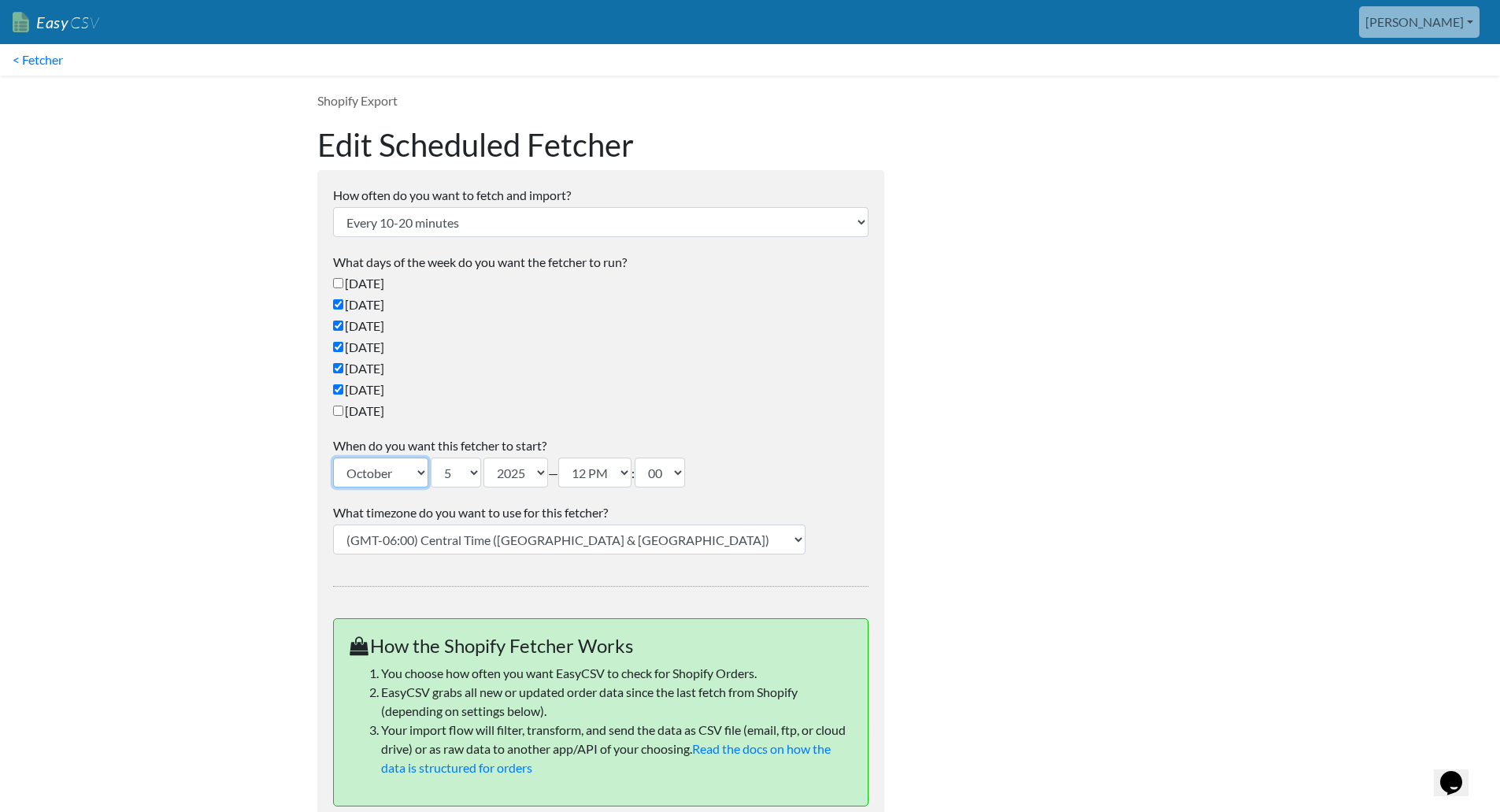
click at [396, 463] on select "January February March April May June July August September October November De…" at bounding box center [381, 472] width 96 height 30
click at [501, 410] on label "[DATE]" at bounding box center [601, 411] width 536 height 19
click at [344, 410] on input "[DATE]" at bounding box center [338, 410] width 10 height 10
checkbox input "true"
click at [612, 468] on select "12 AM 01 AM 02 AM 03 AM 04 AM 05 AM 06 AM 07 AM 08 AM 09 AM 10 AM 11 AM 12 PM 0…" at bounding box center [595, 472] width 73 height 30
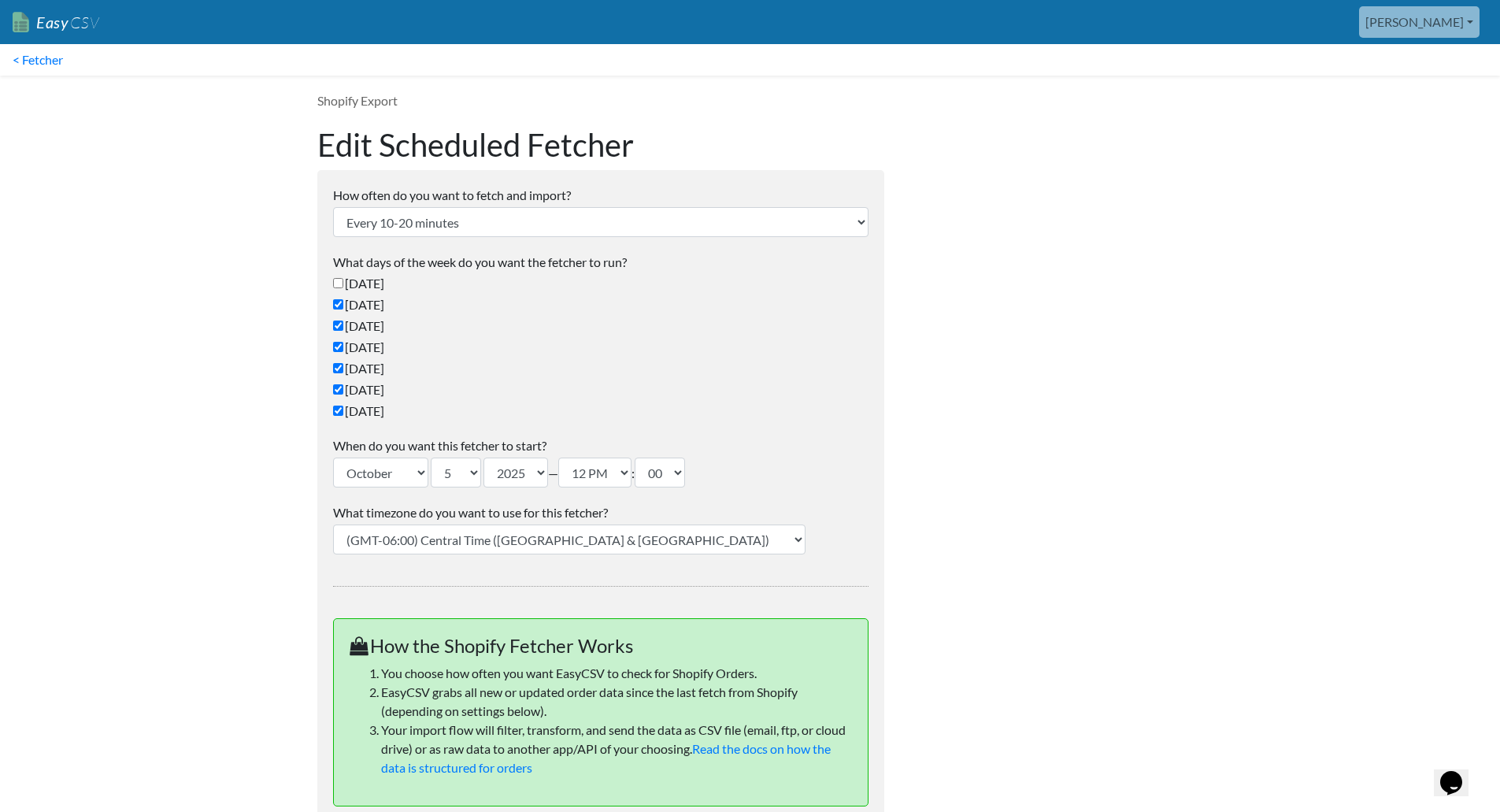
click at [695, 400] on ul "[DATE] [DATE] [DATE] [DATE] [DATE] [DATE] [DATE]" at bounding box center [601, 347] width 536 height 147
click at [580, 219] on select "Every 24 hours Every 4 hours Every hour Every 10-20 minutes Every 1 week Every …" at bounding box center [601, 221] width 536 height 30
select select "24_hrs"
click at [334, 207] on select "Every 24 hours Every 4 hours Every hour Every 10-20 minutes Every 1 week Every …" at bounding box center [601, 221] width 536 height 30
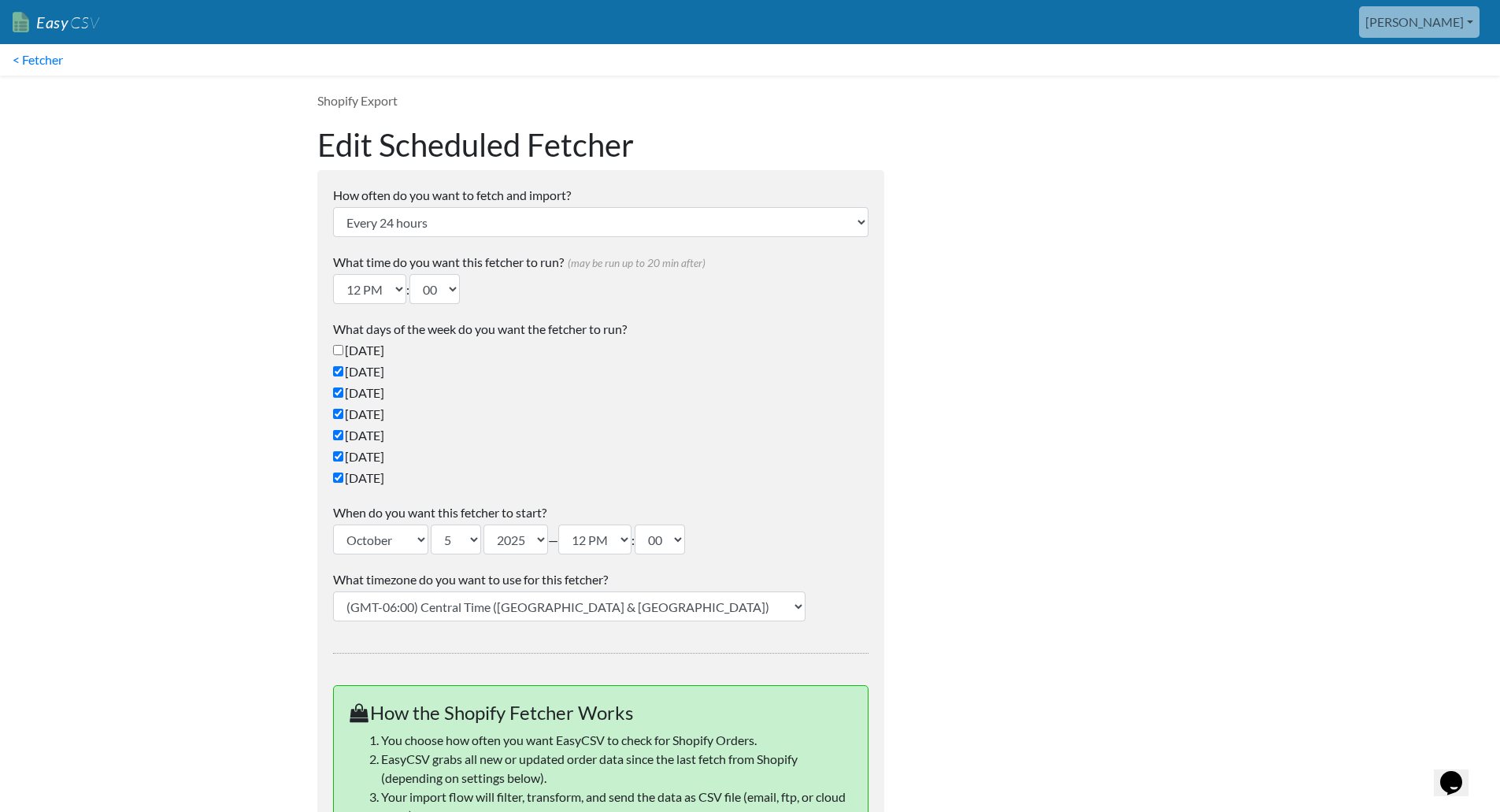
click at [437, 458] on label "[DATE]" at bounding box center [601, 457] width 536 height 19
click at [344, 458] on input "[DATE]" at bounding box center [338, 456] width 10 height 10
click at [365, 452] on label "[DATE]" at bounding box center [601, 457] width 536 height 19
click at [344, 452] on input "[DATE]" at bounding box center [338, 456] width 10 height 10
checkbox input "true"
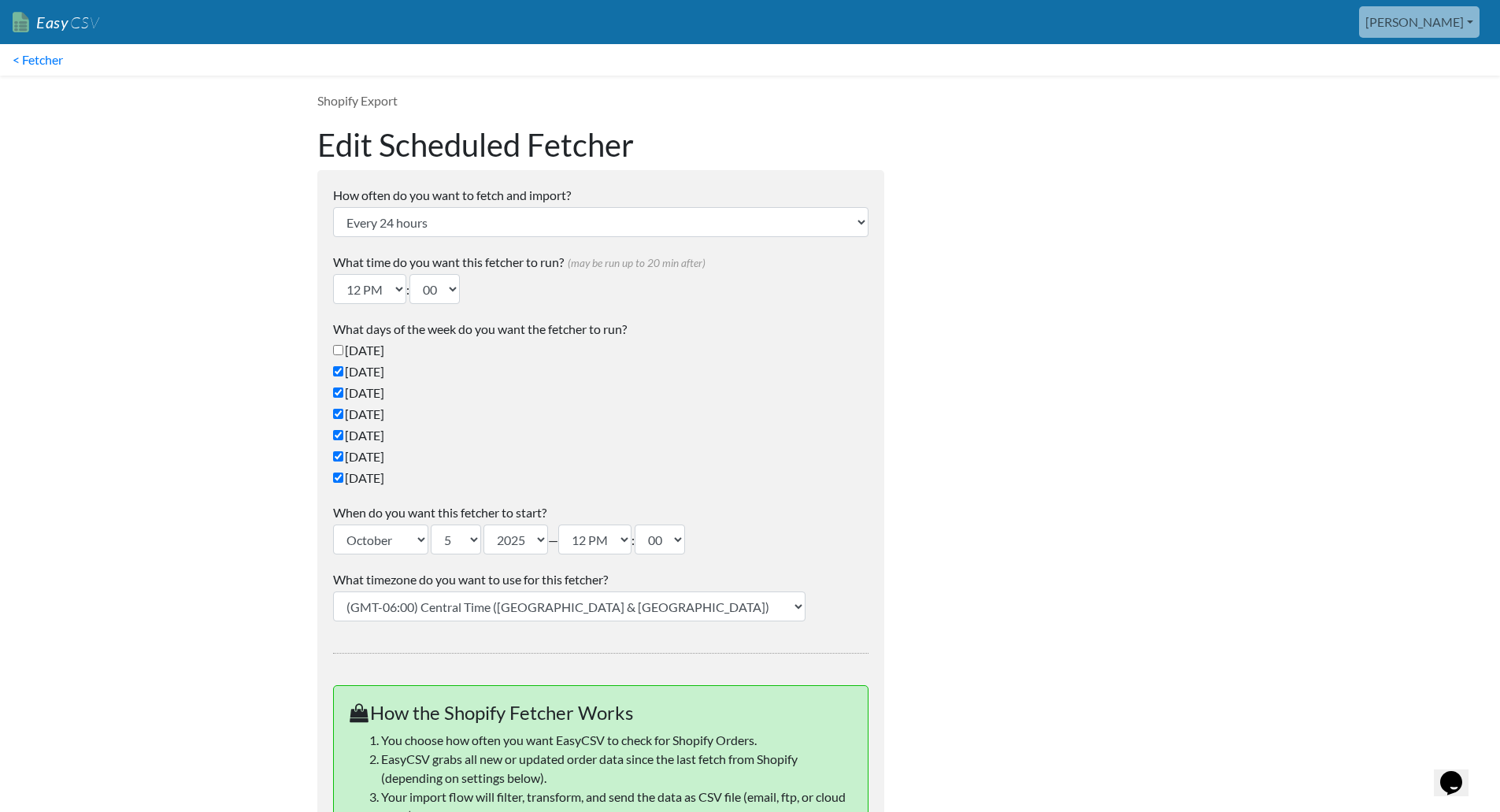
click at [366, 477] on label "[DATE]" at bounding box center [601, 478] width 536 height 19
click at [344, 477] on input "[DATE]" at bounding box center [338, 477] width 10 height 10
checkbox input "false"
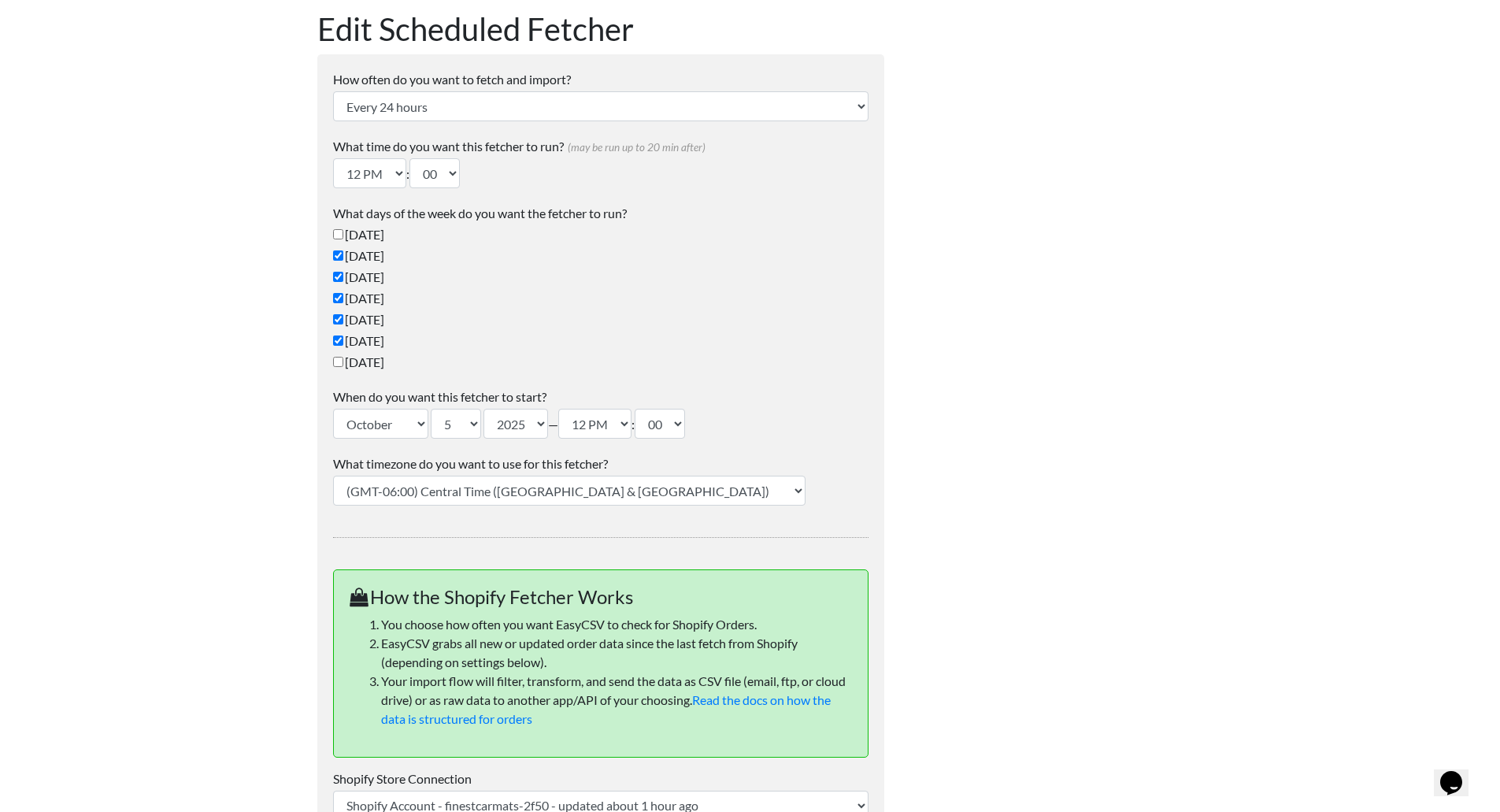
scroll to position [158, 0]
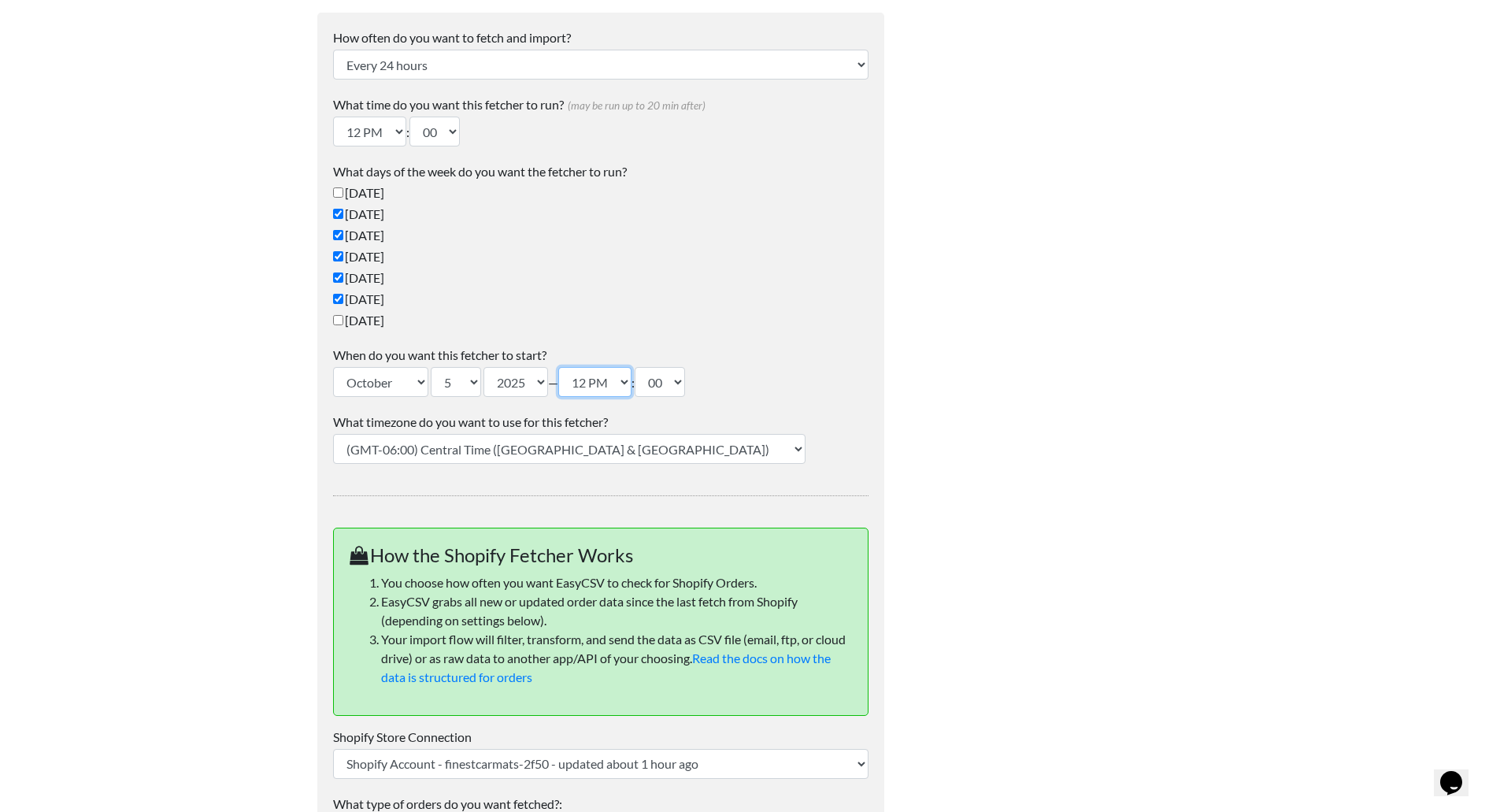
click at [606, 385] on select "12 AM 01 AM 02 AM 03 AM 04 AM 05 AM 06 AM 07 AM 08 AM 09 AM 10 AM 11 AM 12 PM 0…" at bounding box center [595, 382] width 73 height 30
select select "03"
click at [567, 367] on select "12 AM 01 AM 02 AM 03 AM 04 AM 05 AM 06 AM 07 AM 08 AM 09 AM 10 AM 11 AM 12 PM 0…" at bounding box center [595, 382] width 73 height 30
click at [618, 262] on label "[DATE]" at bounding box center [601, 256] width 536 height 19
click at [344, 262] on input "[DATE]" at bounding box center [338, 256] width 10 height 10
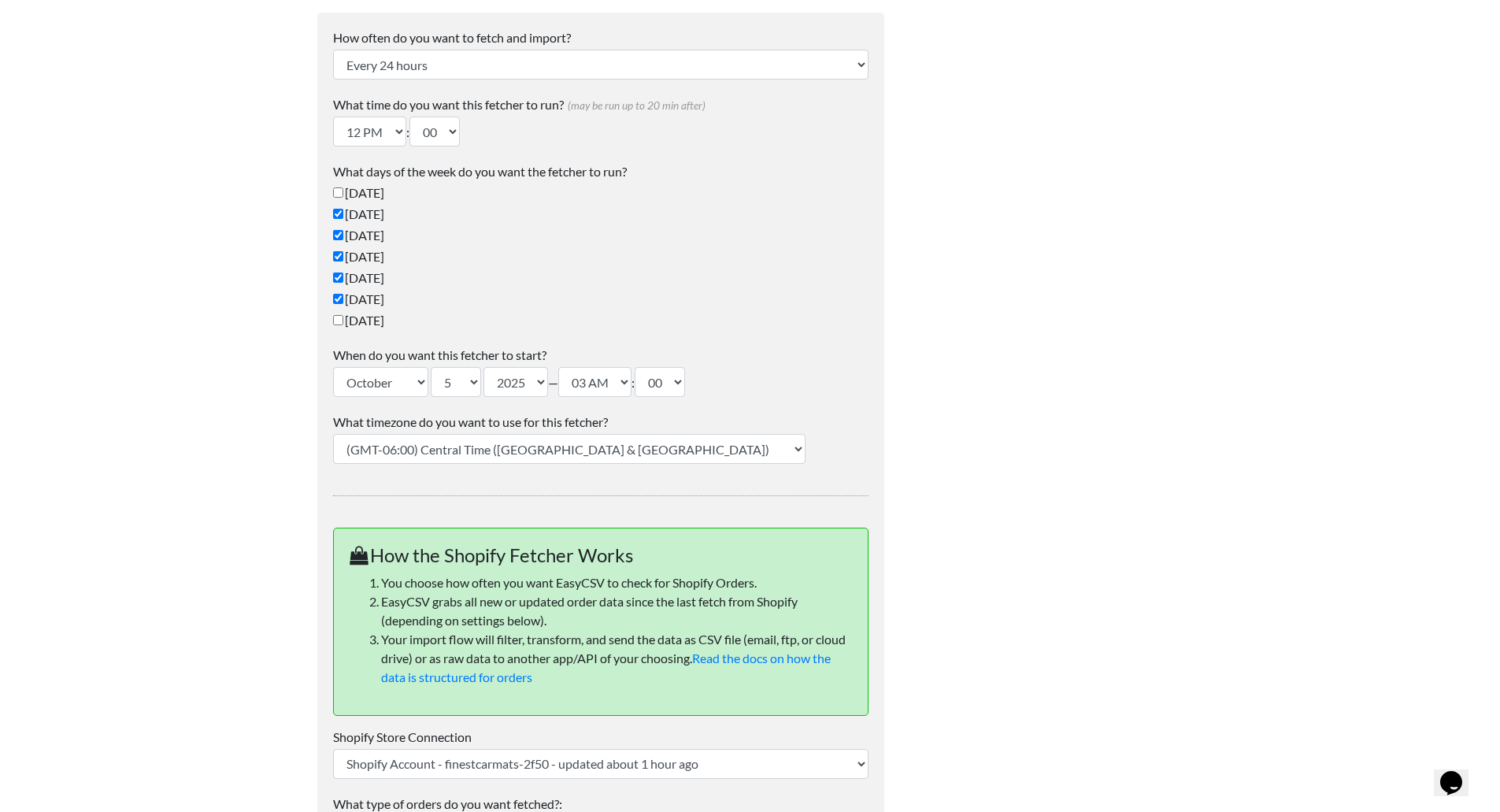
checkbox input "false"
click at [591, 373] on select "12 AM 01 AM 02 AM 03 AM 04 AM 05 AM 06 AM 07 AM 08 AM 09 AM 10 AM 11 AM 12 PM 0…" at bounding box center [595, 382] width 73 height 30
select select "00"
click at [567, 367] on select "12 AM 01 AM 02 AM 03 AM 04 AM 05 AM 06 AM 07 AM 08 AM 09 AM 10 AM 11 AM 12 PM 0…" at bounding box center [595, 382] width 73 height 30
click at [720, 293] on label "[DATE]" at bounding box center [601, 299] width 536 height 19
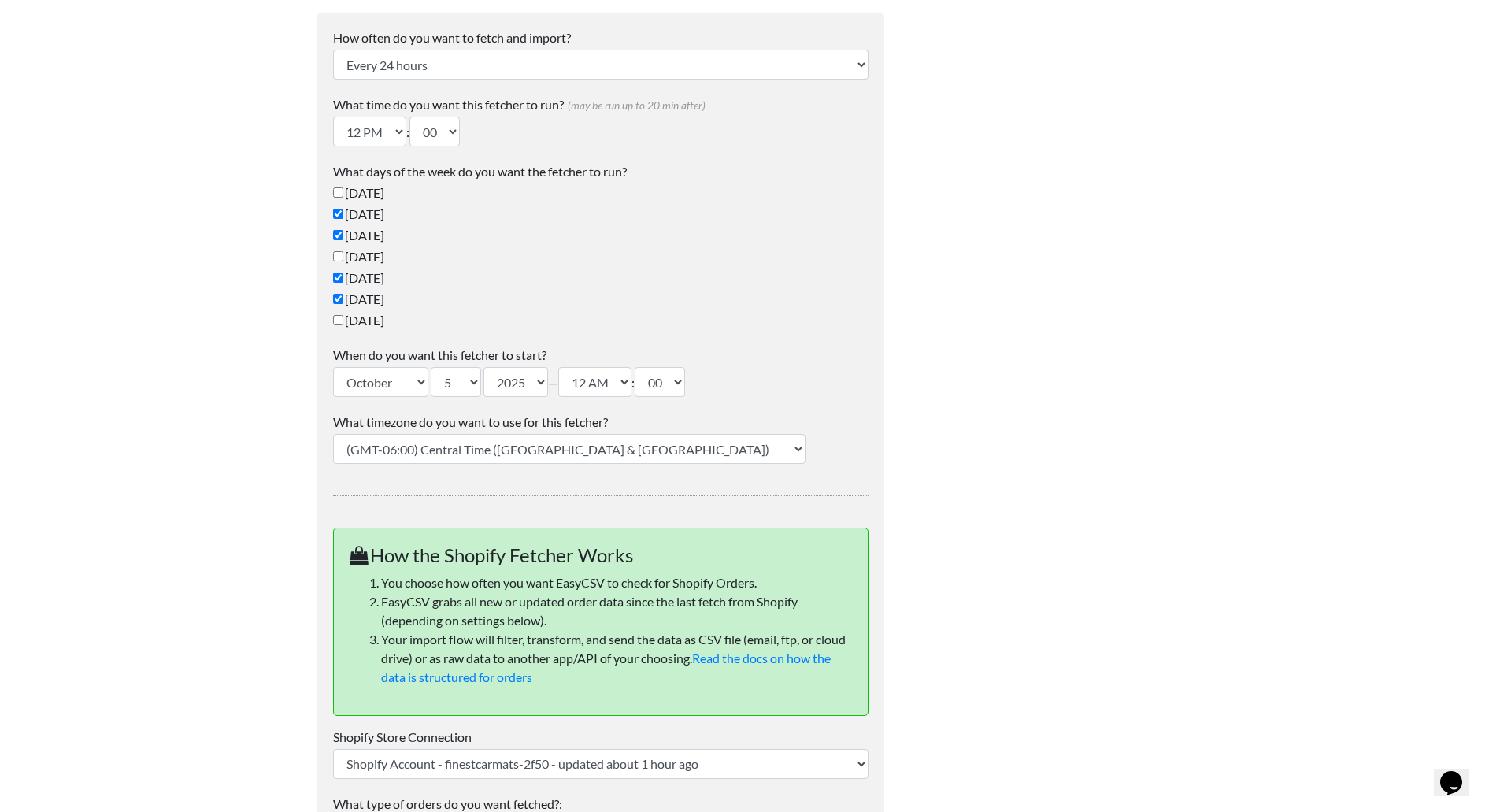
click at [344, 293] on input "[DATE]" at bounding box center [338, 298] width 10 height 10
click at [665, 391] on select "00 10 20 30 40 50" at bounding box center [660, 382] width 50 height 30
click at [683, 290] on label "[DATE]" at bounding box center [601, 299] width 536 height 19
click at [344, 293] on input "Friday" at bounding box center [338, 298] width 10 height 10
checkbox input "true"
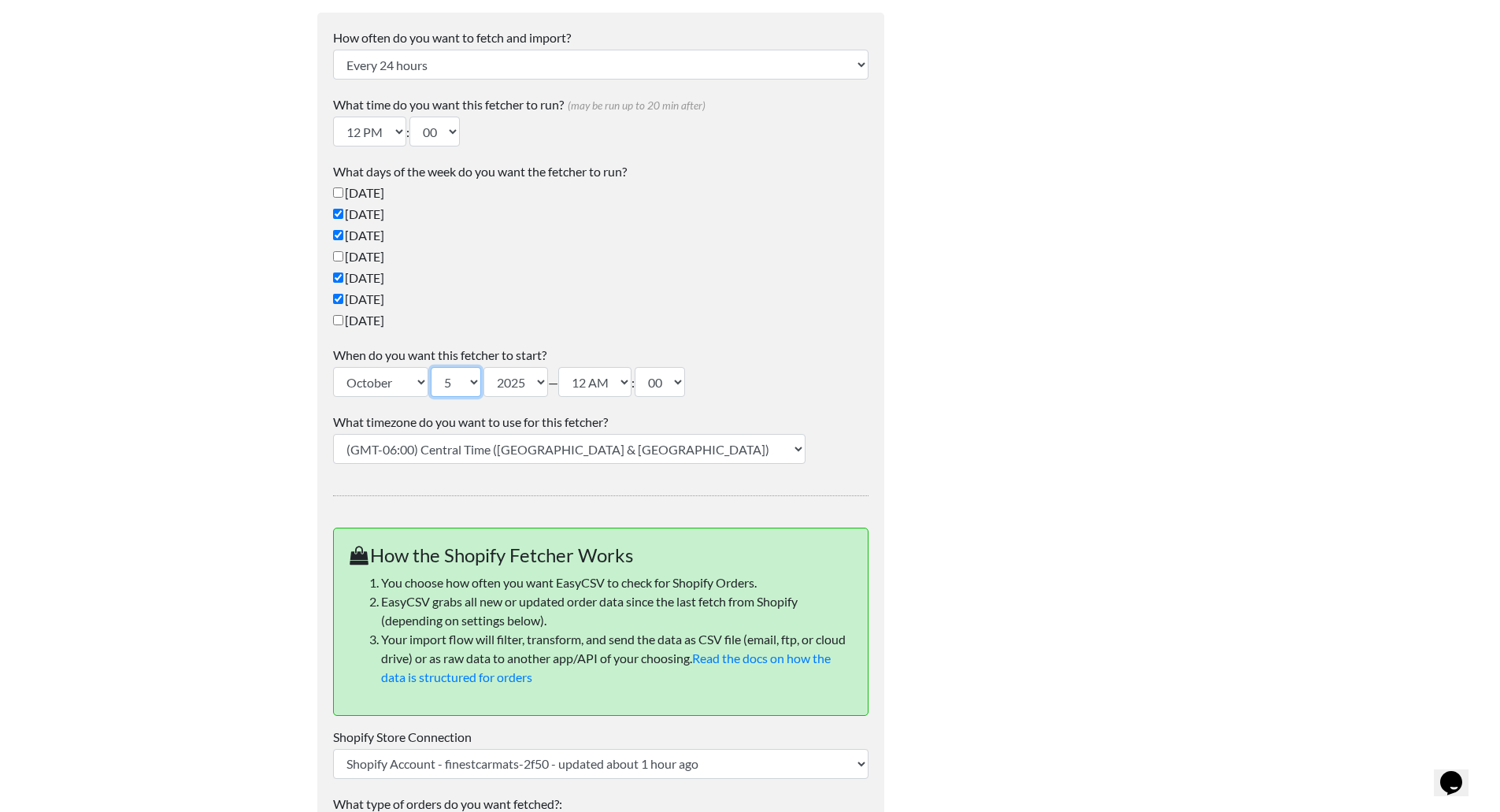
click at [460, 377] on select "1 2 3 4 5 6 7 8 9 10 11 12 13 14 15 16 17 18 19 20 21 22 23 24 25 26 27 28 29 3…" at bounding box center [456, 382] width 50 height 30
select select "7"
click at [432, 367] on select "1 2 3 4 5 6 7 8 9 10 11 12 13 14 15 16 17 18 19 20 21 22 23 24 25 26 27 28 29 3…" at bounding box center [456, 382] width 50 height 30
click at [426, 377] on select "January February March April May June July August September October November De…" at bounding box center [381, 382] width 96 height 30
click at [542, 303] on label "Friday" at bounding box center [601, 299] width 536 height 19
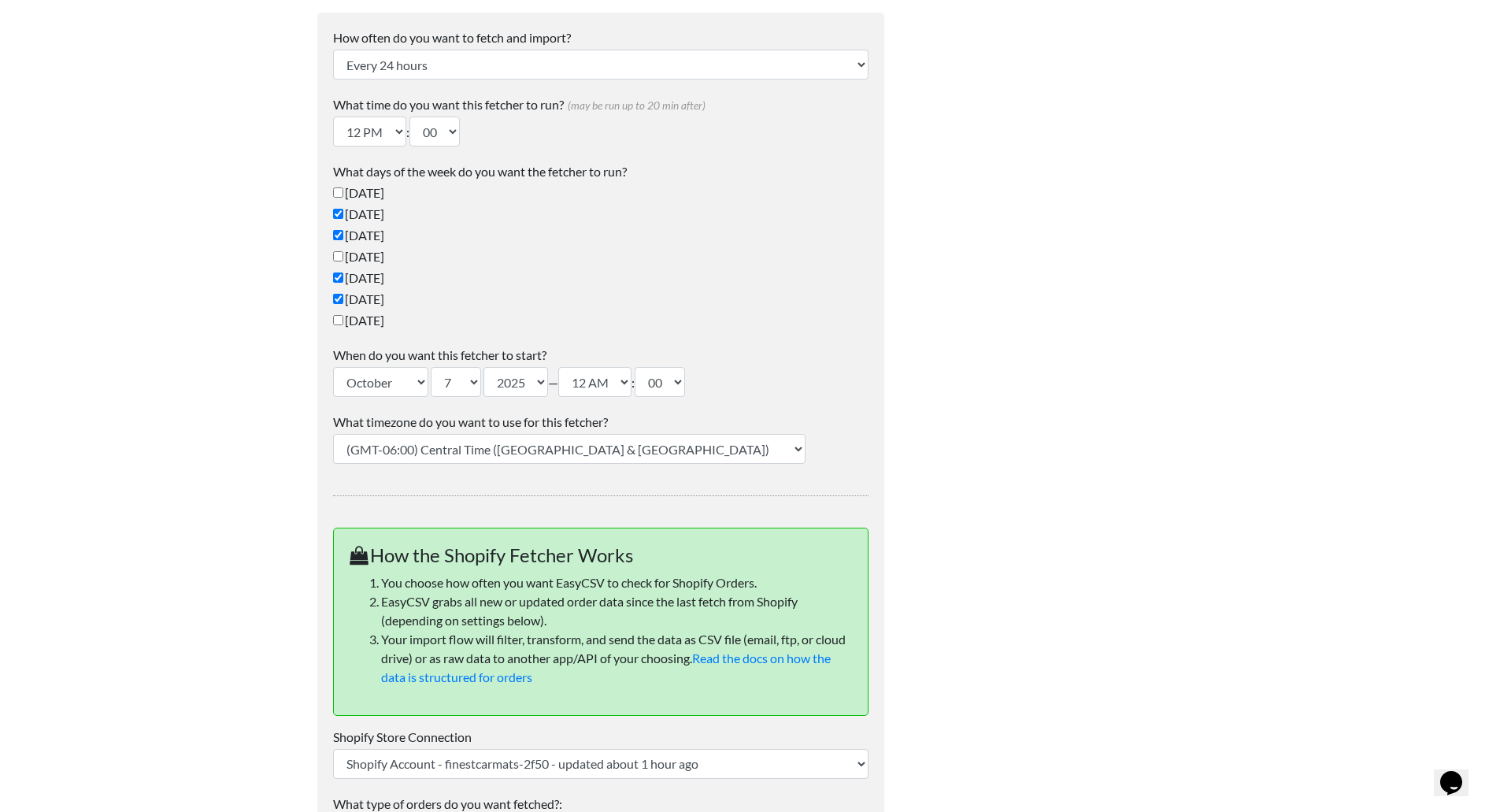
click at [344, 303] on input "Friday" at bounding box center [338, 298] width 10 height 10
checkbox input "false"
click at [580, 289] on ul "Sunday Monday Tuesday Wednesday Thursday Friday Saturday" at bounding box center [601, 256] width 536 height 147
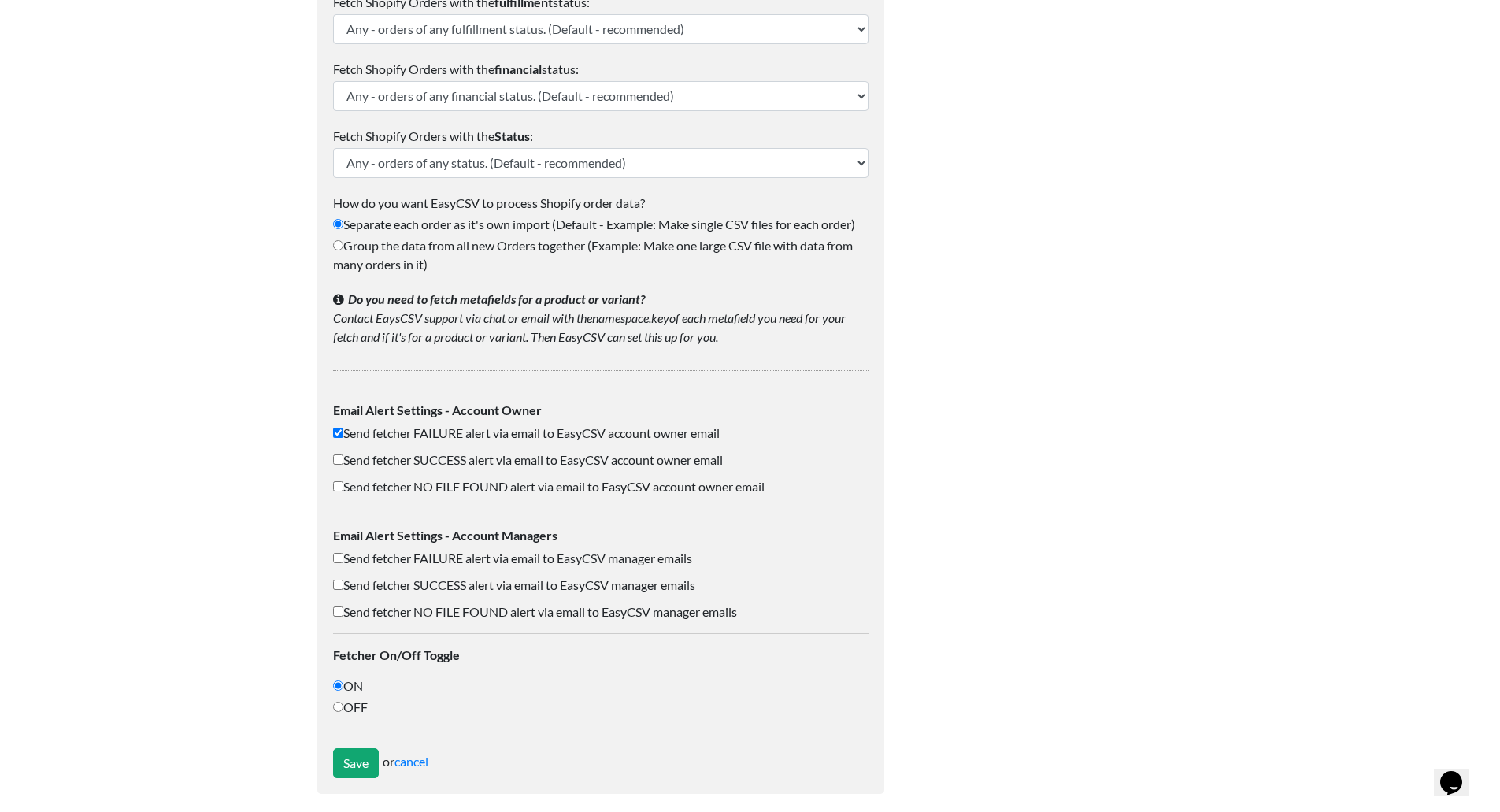
scroll to position [1036, 0]
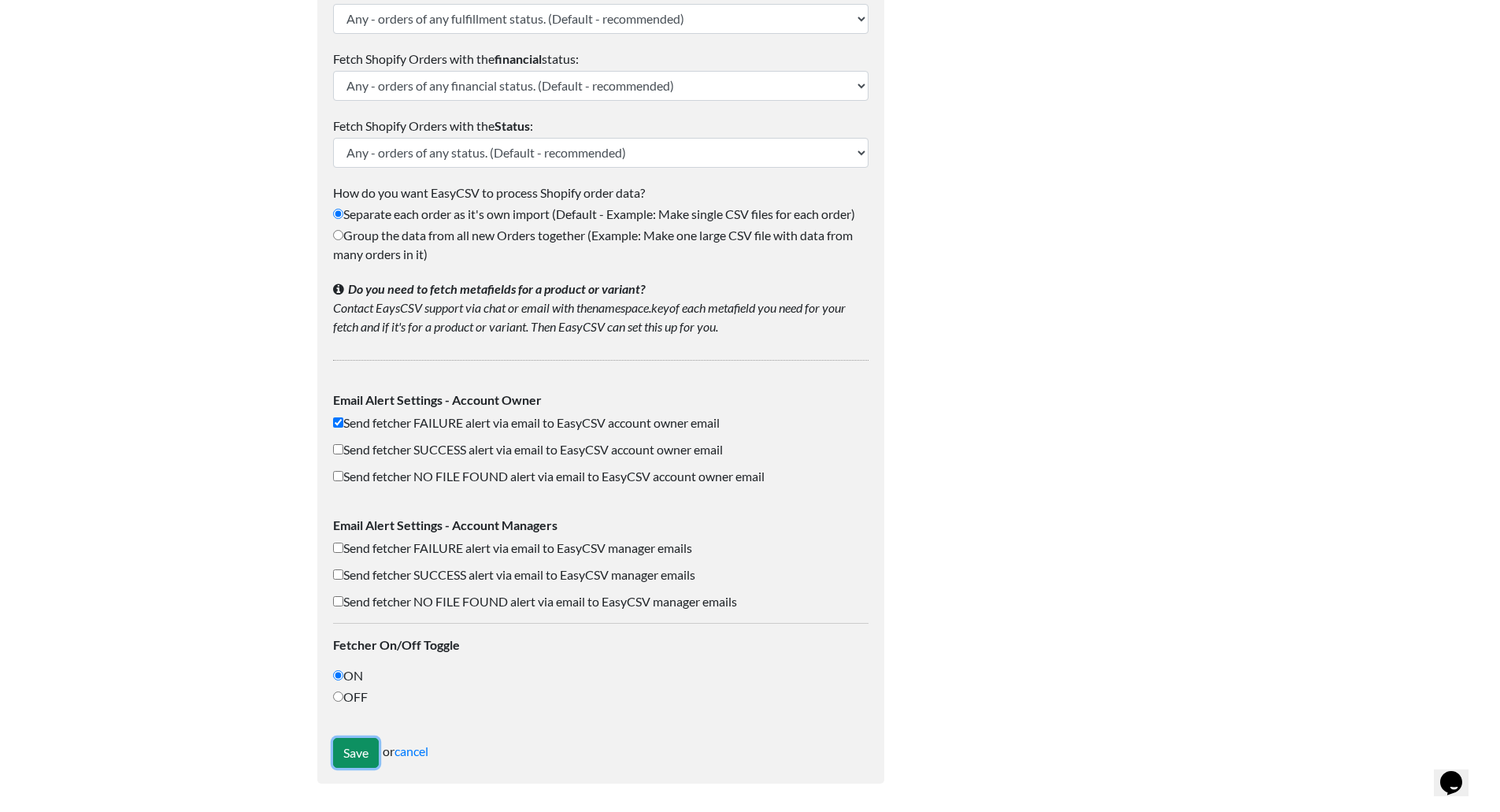
click at [354, 747] on input "Save" at bounding box center [356, 753] width 46 height 30
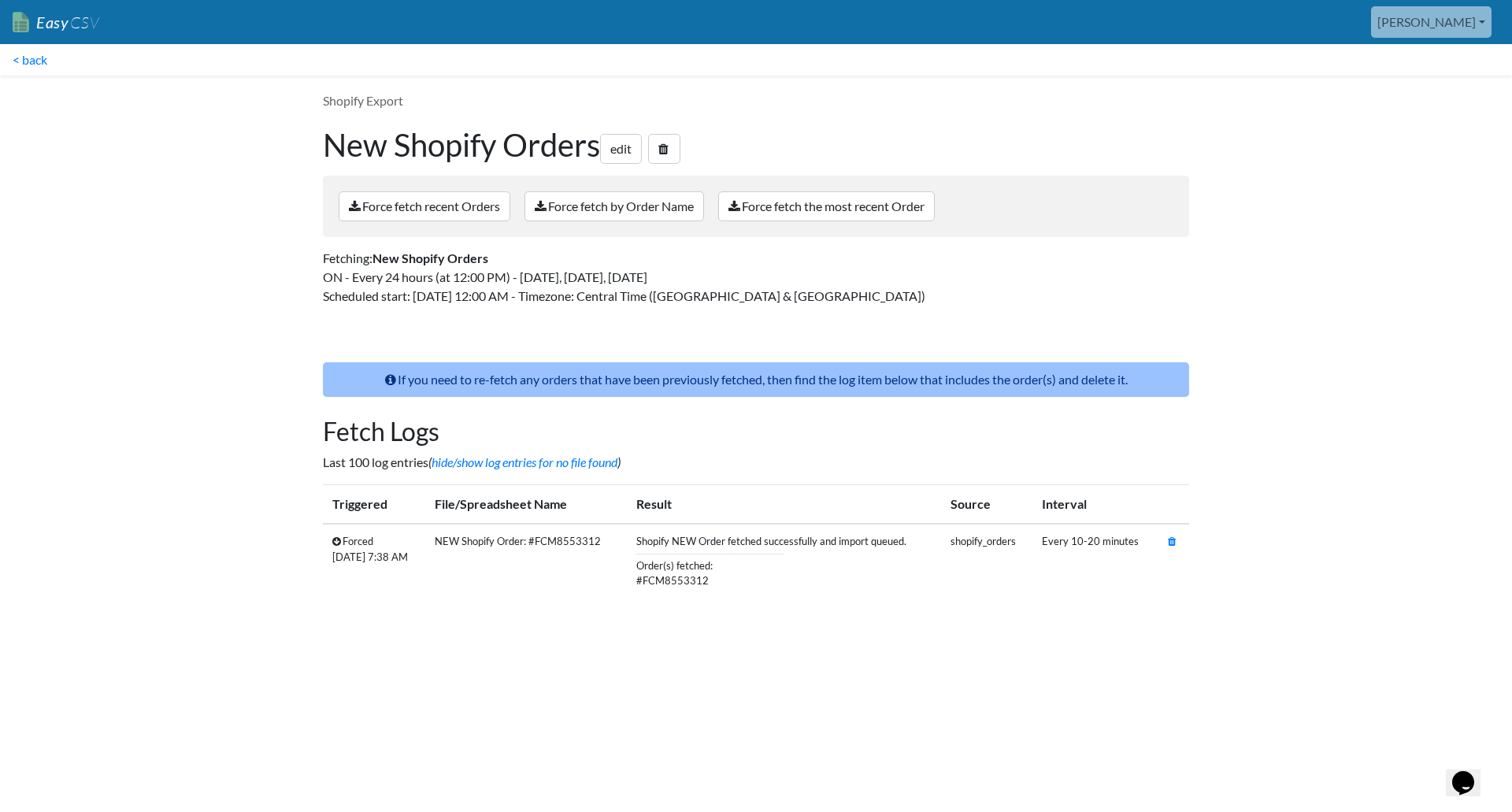
drag, startPoint x: 1174, startPoint y: 542, endPoint x: 831, endPoint y: 67, distance: 585.9
click at [1174, 542] on icon at bounding box center [1172, 540] width 8 height 10
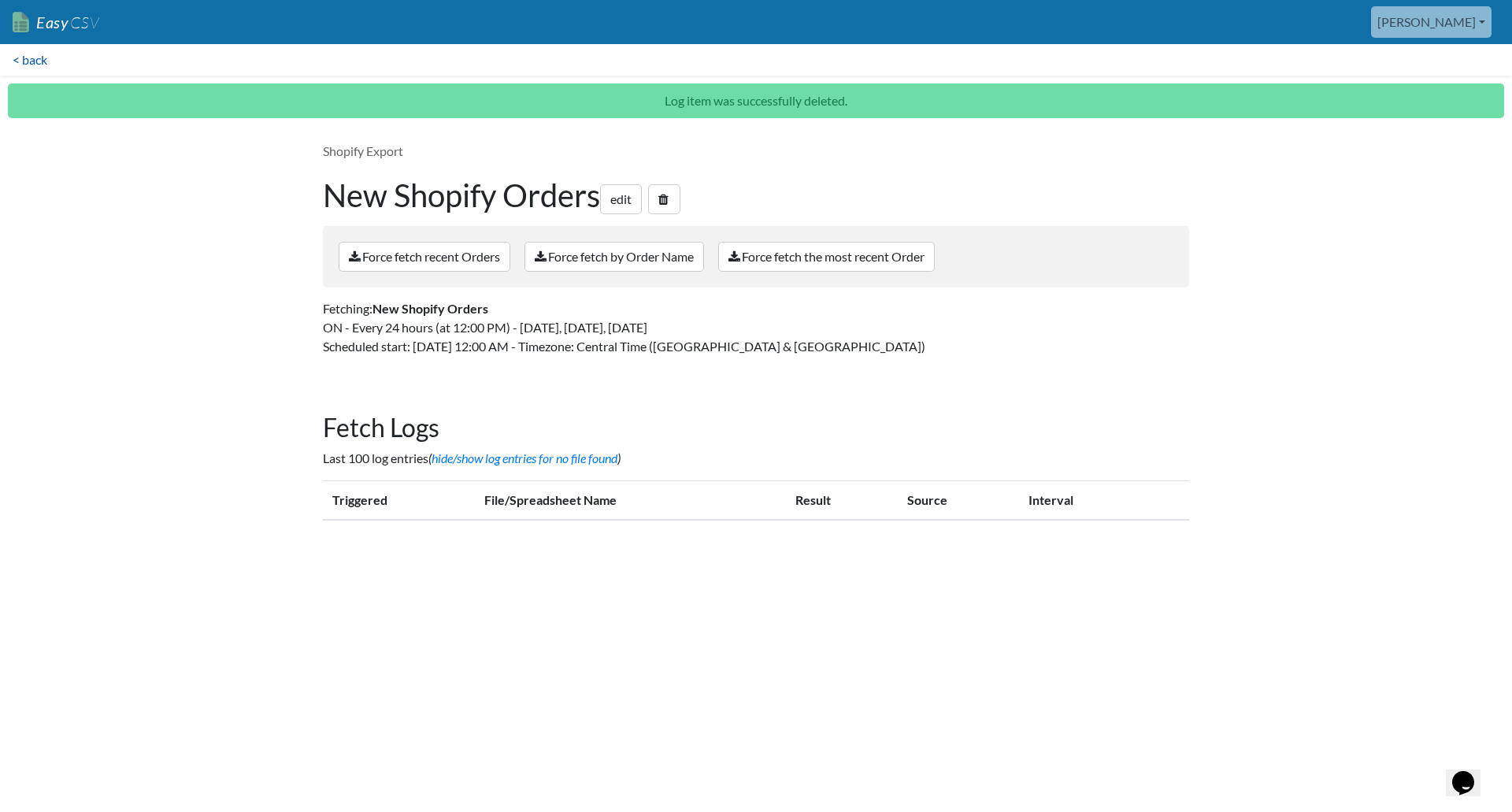
click at [54, 61] on link "< back" at bounding box center [30, 59] width 60 height 32
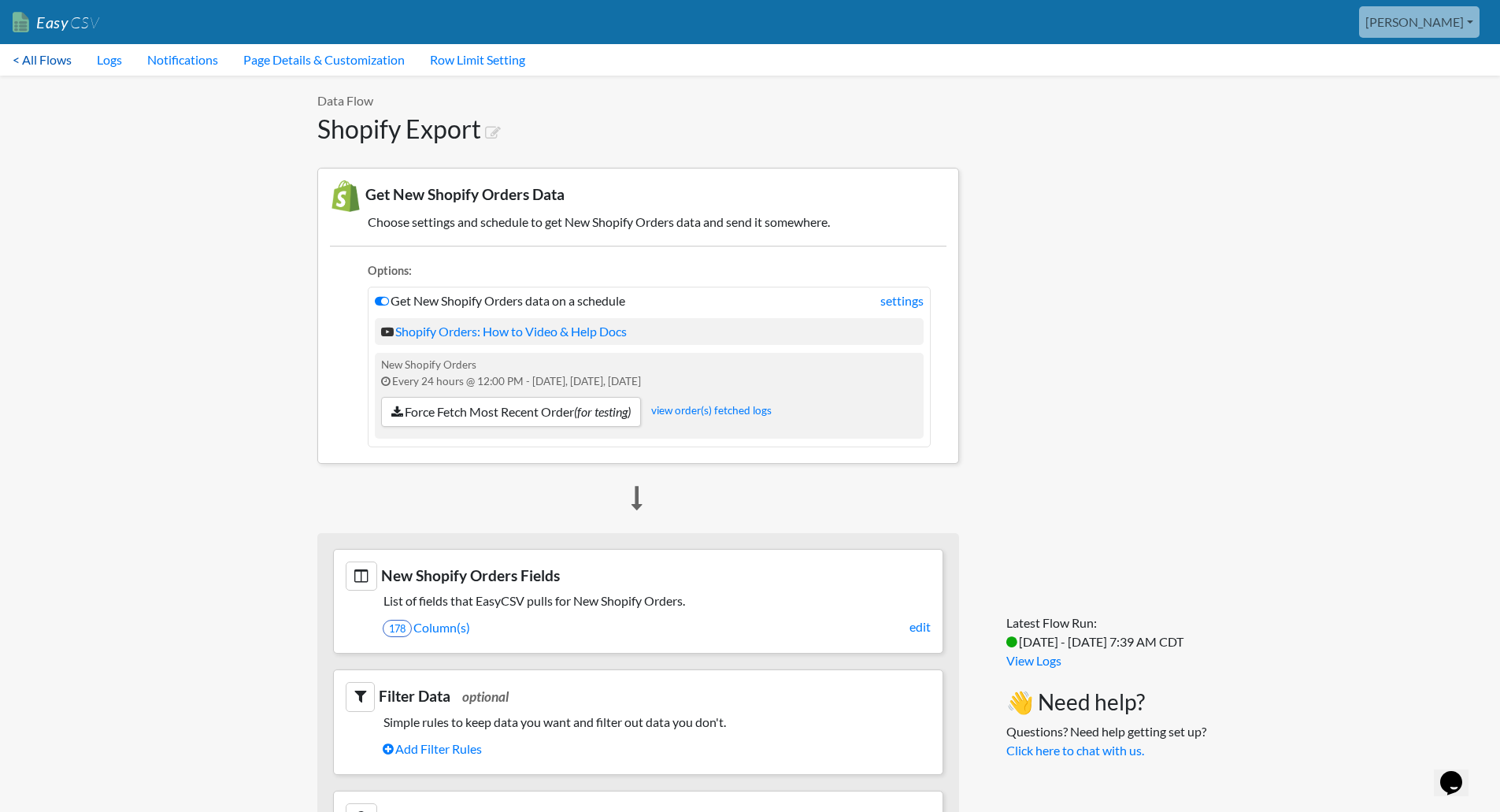
click at [51, 63] on link "< All Flows" at bounding box center [42, 59] width 84 height 32
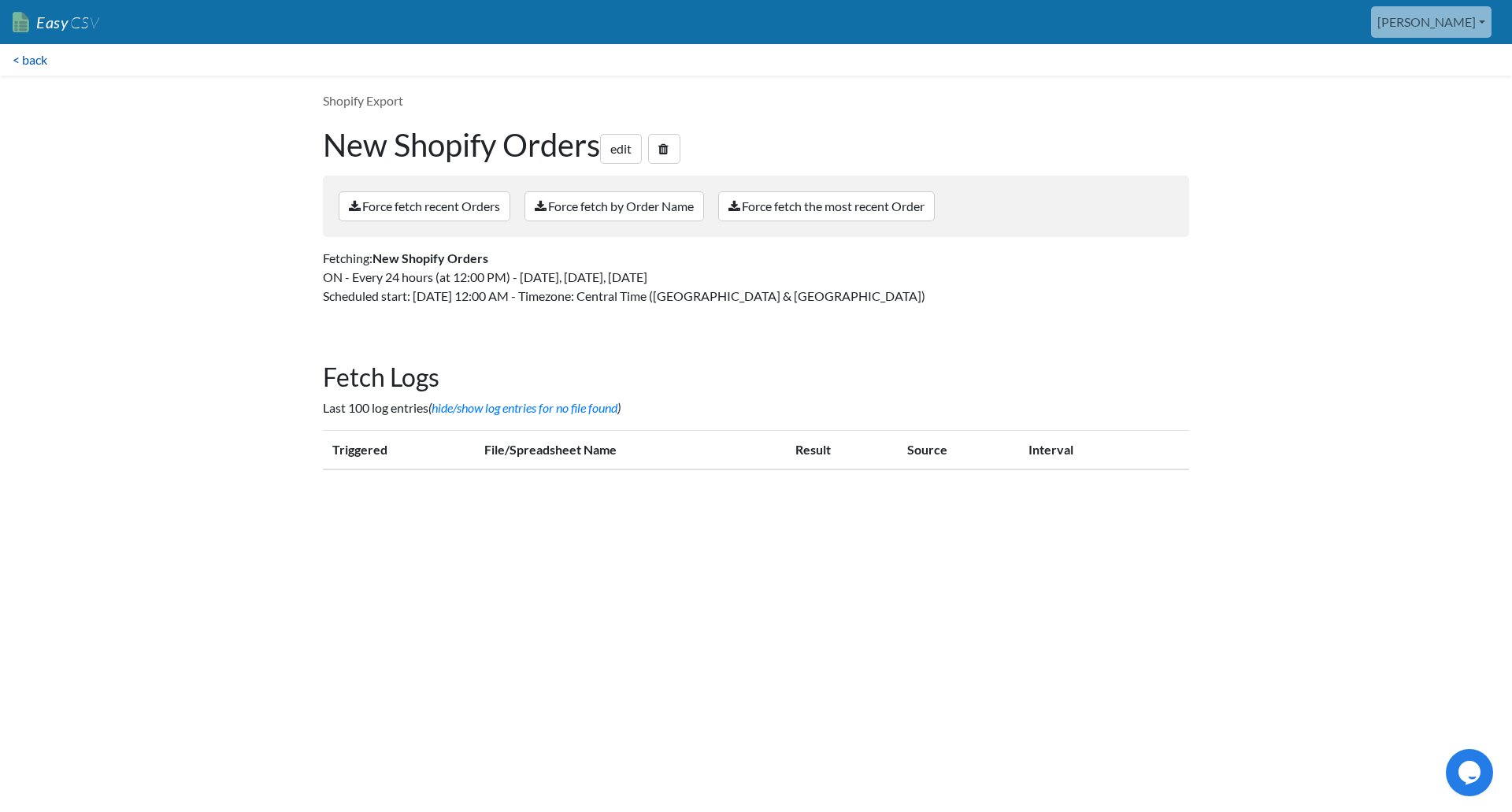
click at [44, 61] on link "< back" at bounding box center [30, 59] width 60 height 32
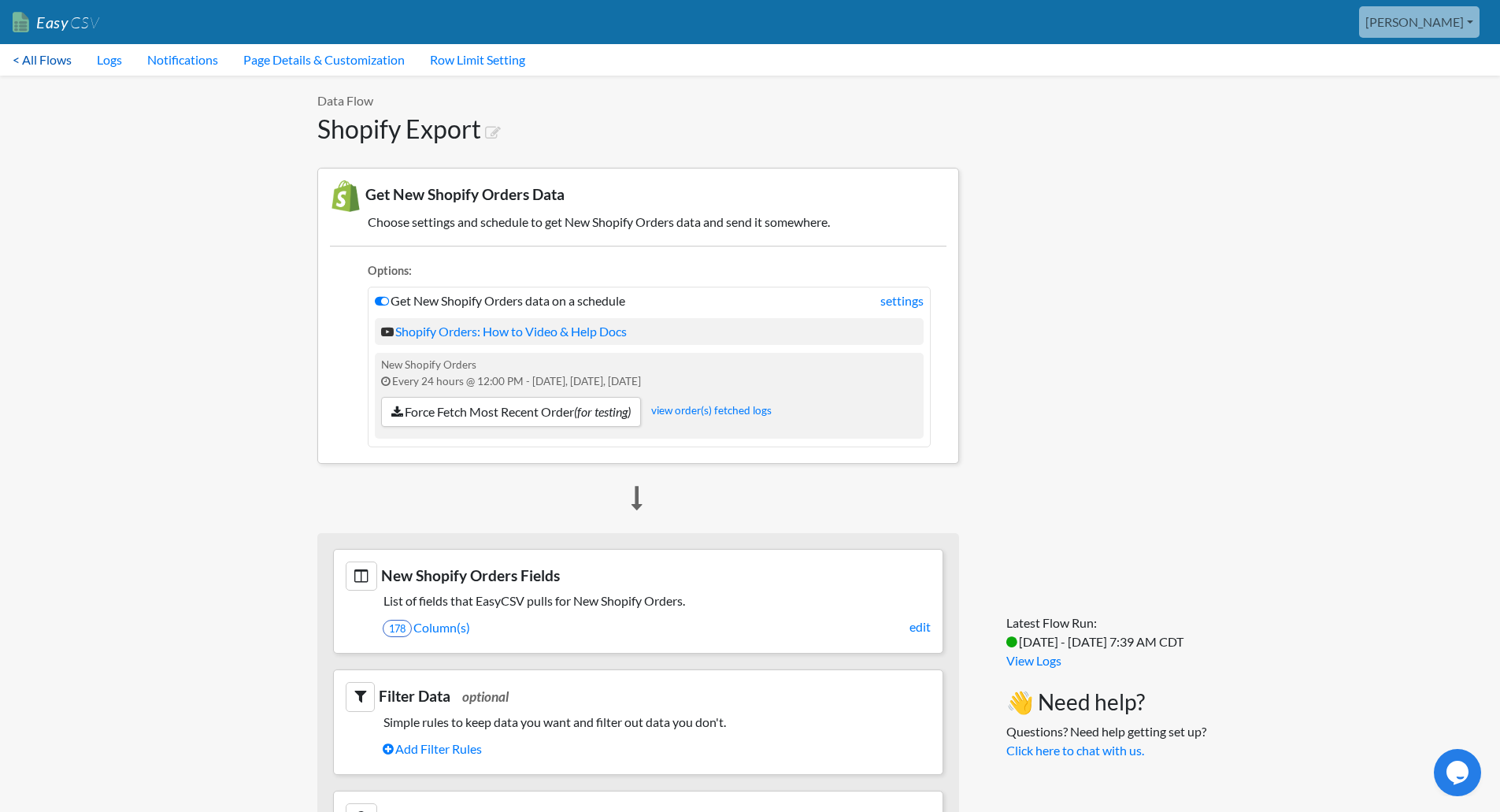
click at [65, 61] on link "< All Flows" at bounding box center [42, 59] width 84 height 32
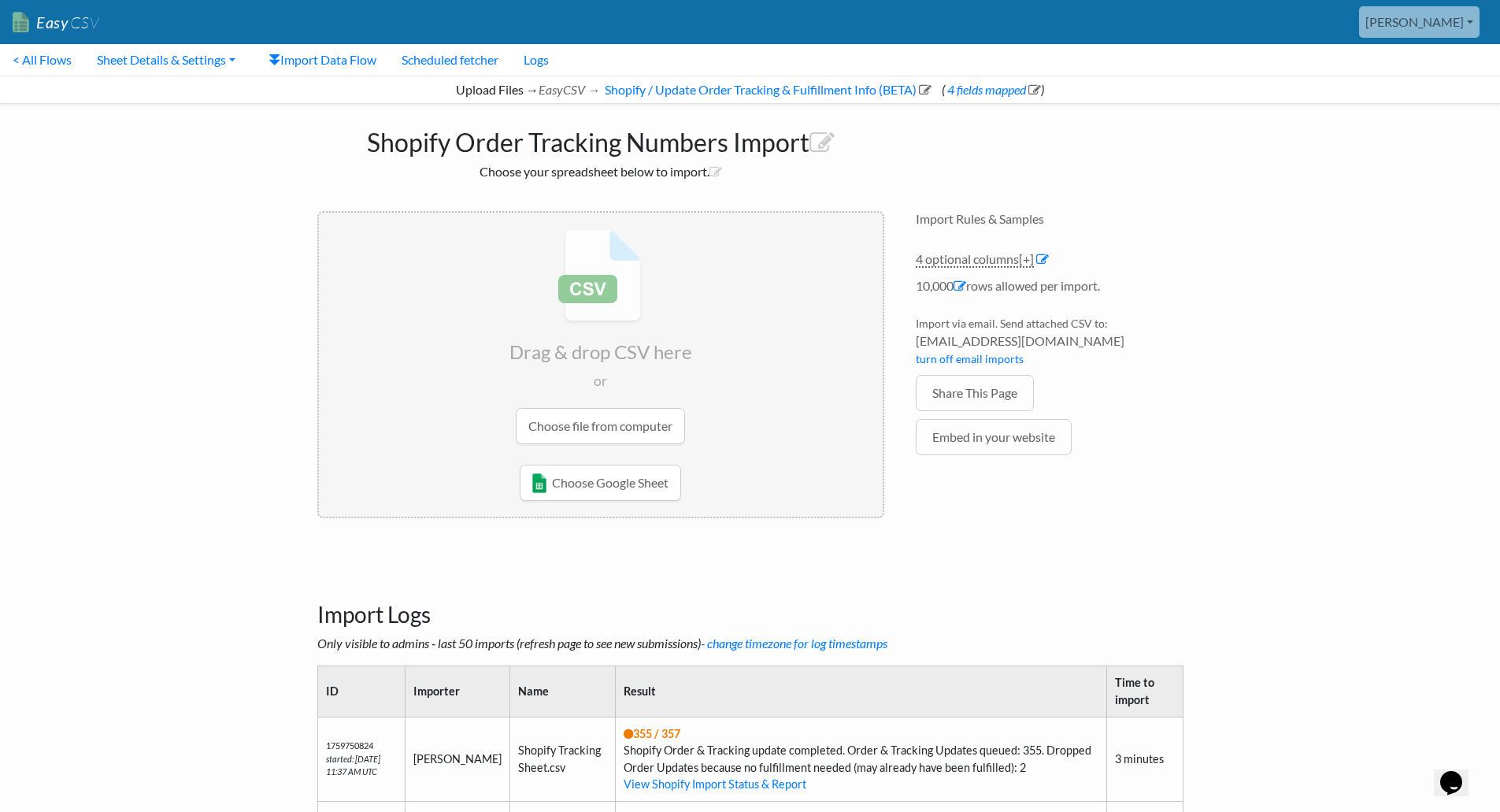
click at [600, 330] on input "file" at bounding box center [601, 336] width 564 height 248
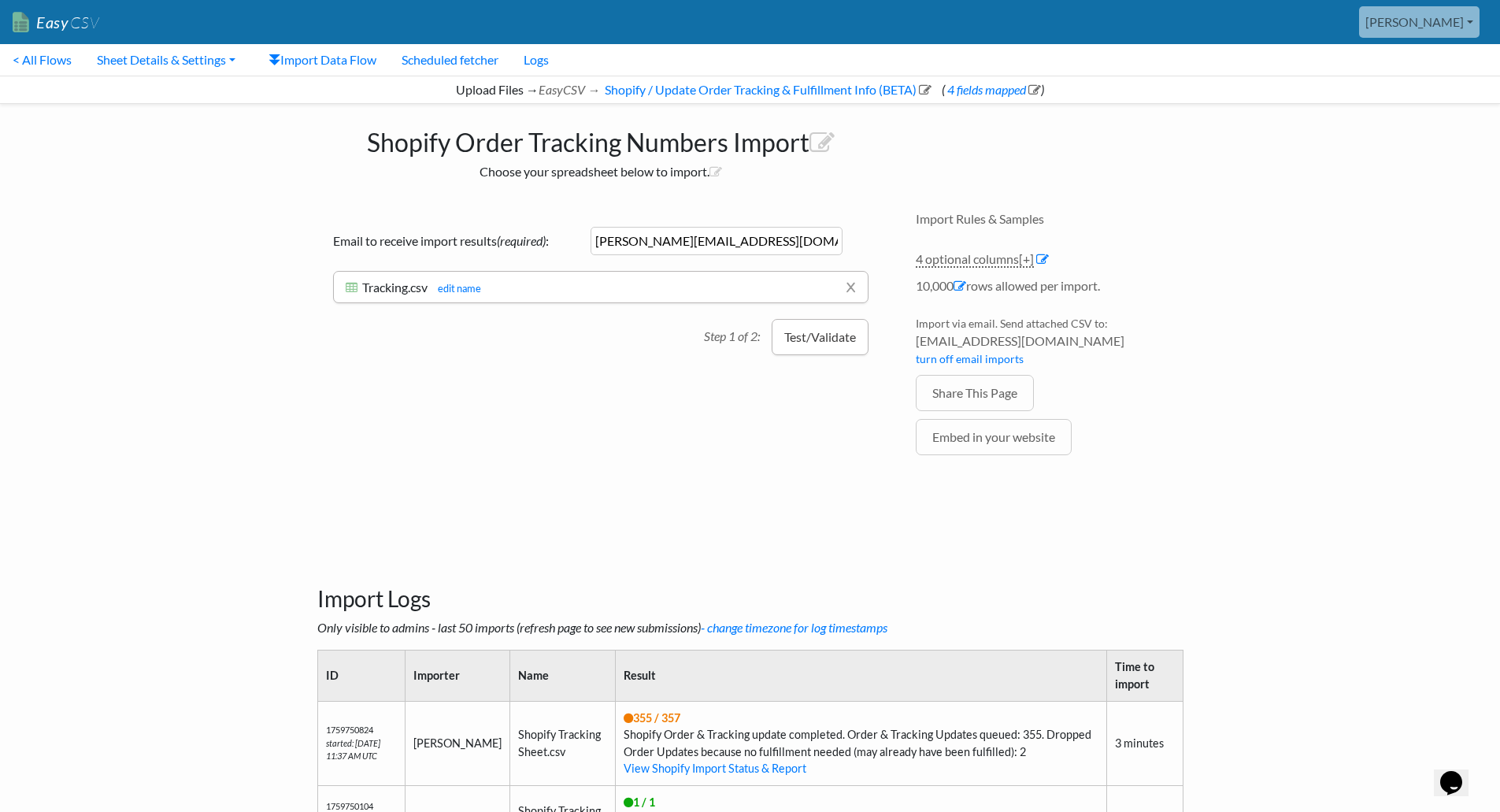
click at [838, 346] on button "Test/Validate" at bounding box center [820, 337] width 97 height 36
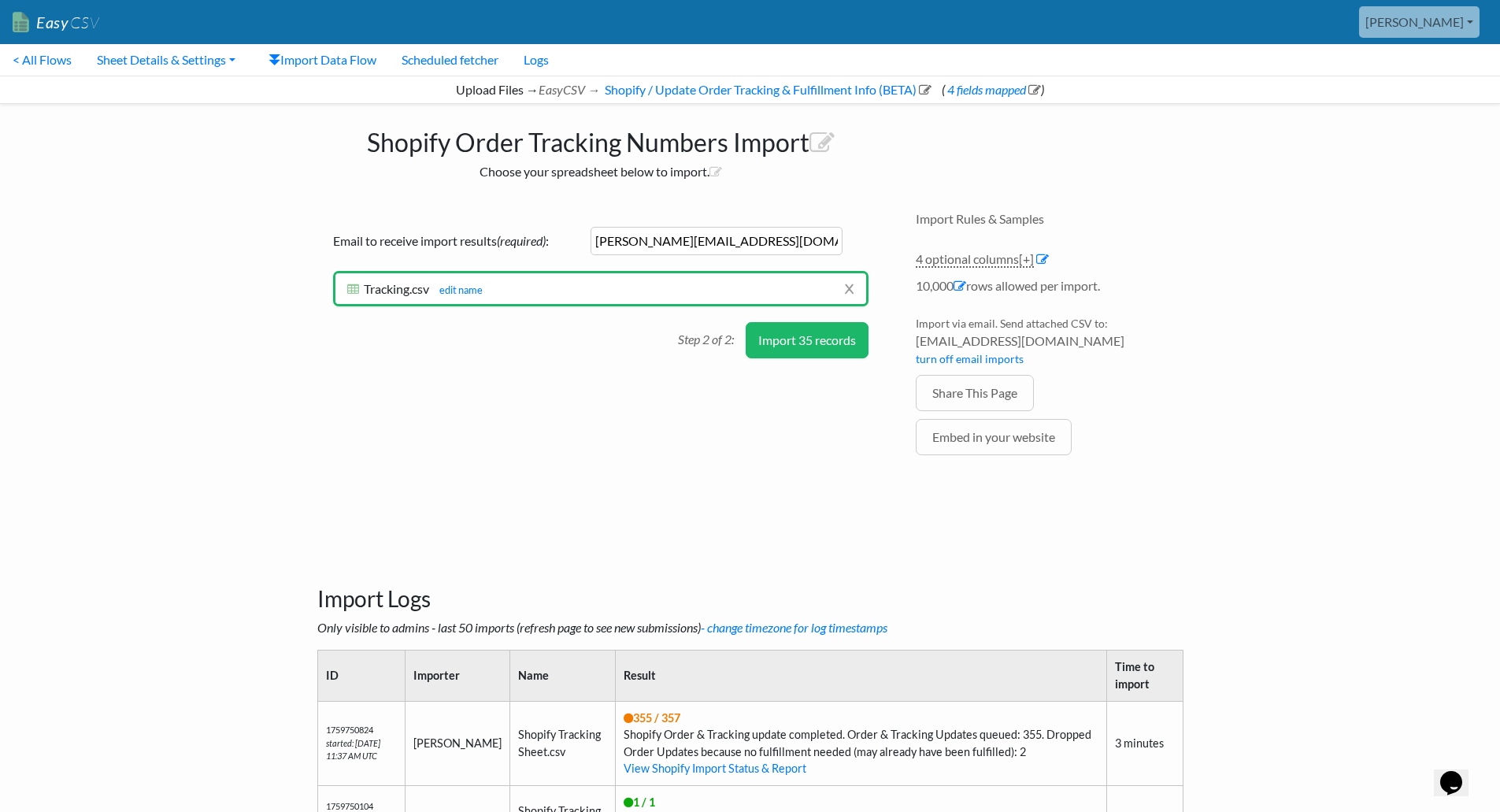
click at [770, 341] on button "Import 35 records" at bounding box center [807, 340] width 123 height 36
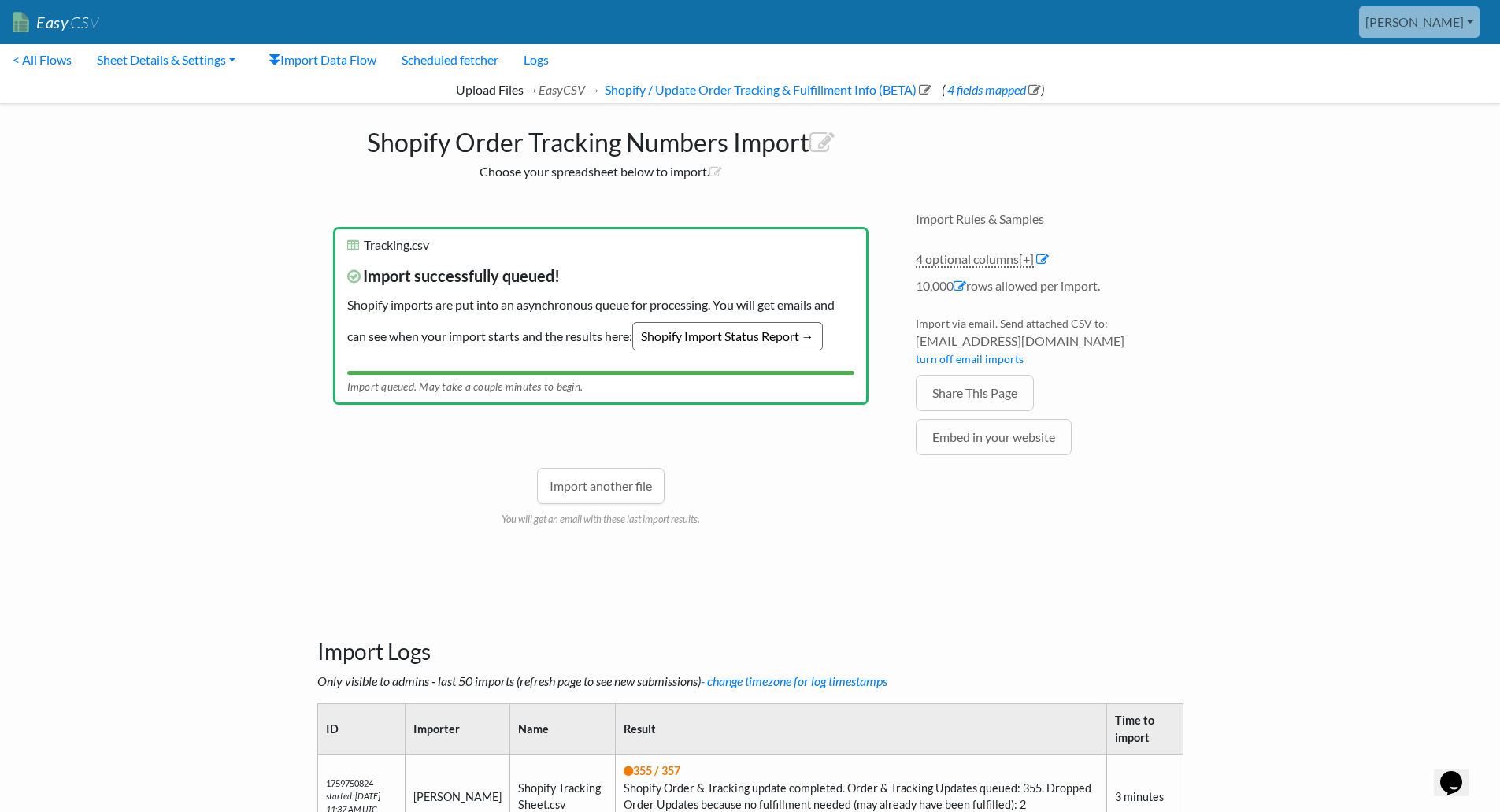
click at [692, 343] on link "Shopify Import Status Report →" at bounding box center [727, 335] width 190 height 28
